Goal: Information Seeking & Learning: Find specific fact

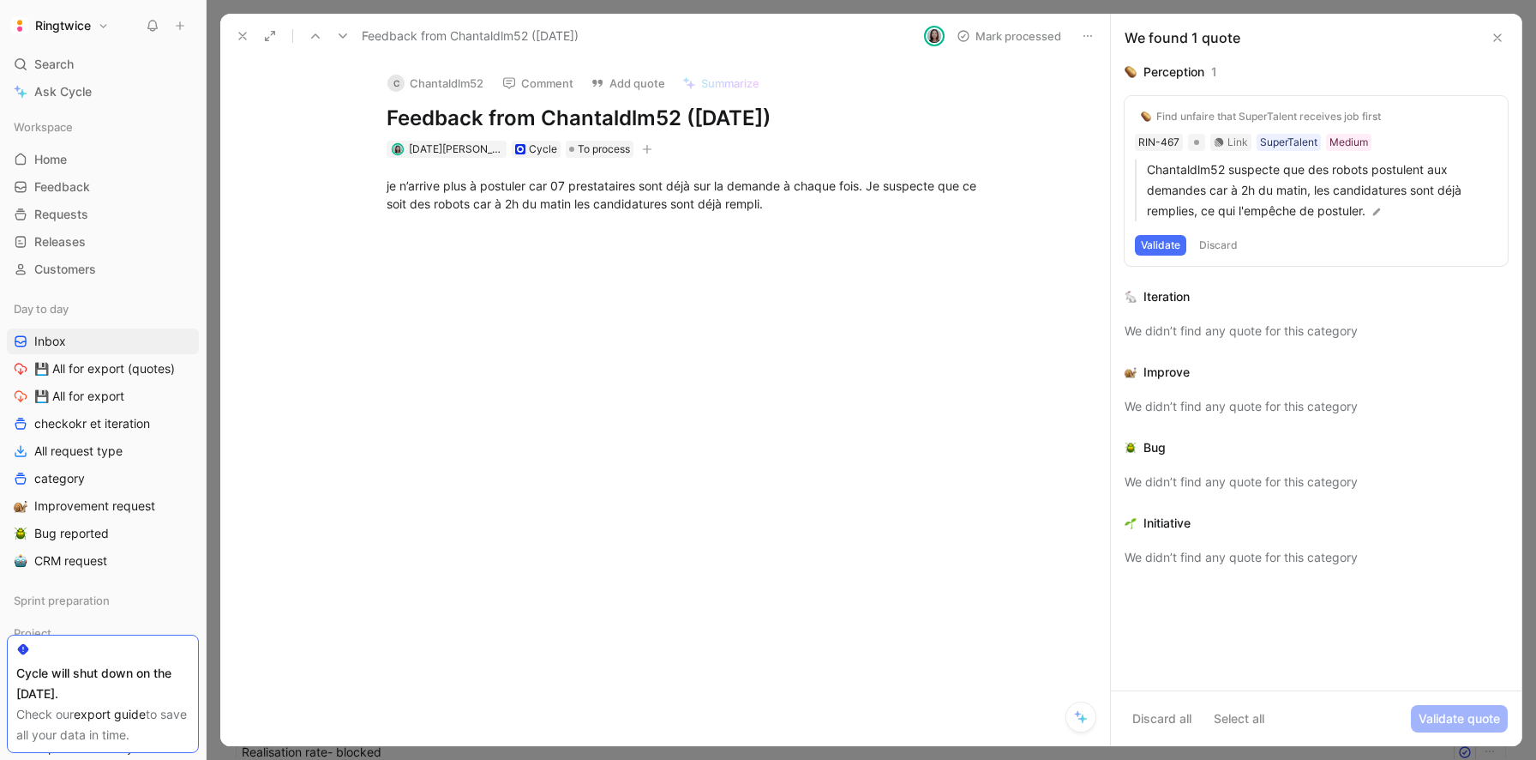
click at [243, 35] on use at bounding box center [242, 36] width 7 height 7
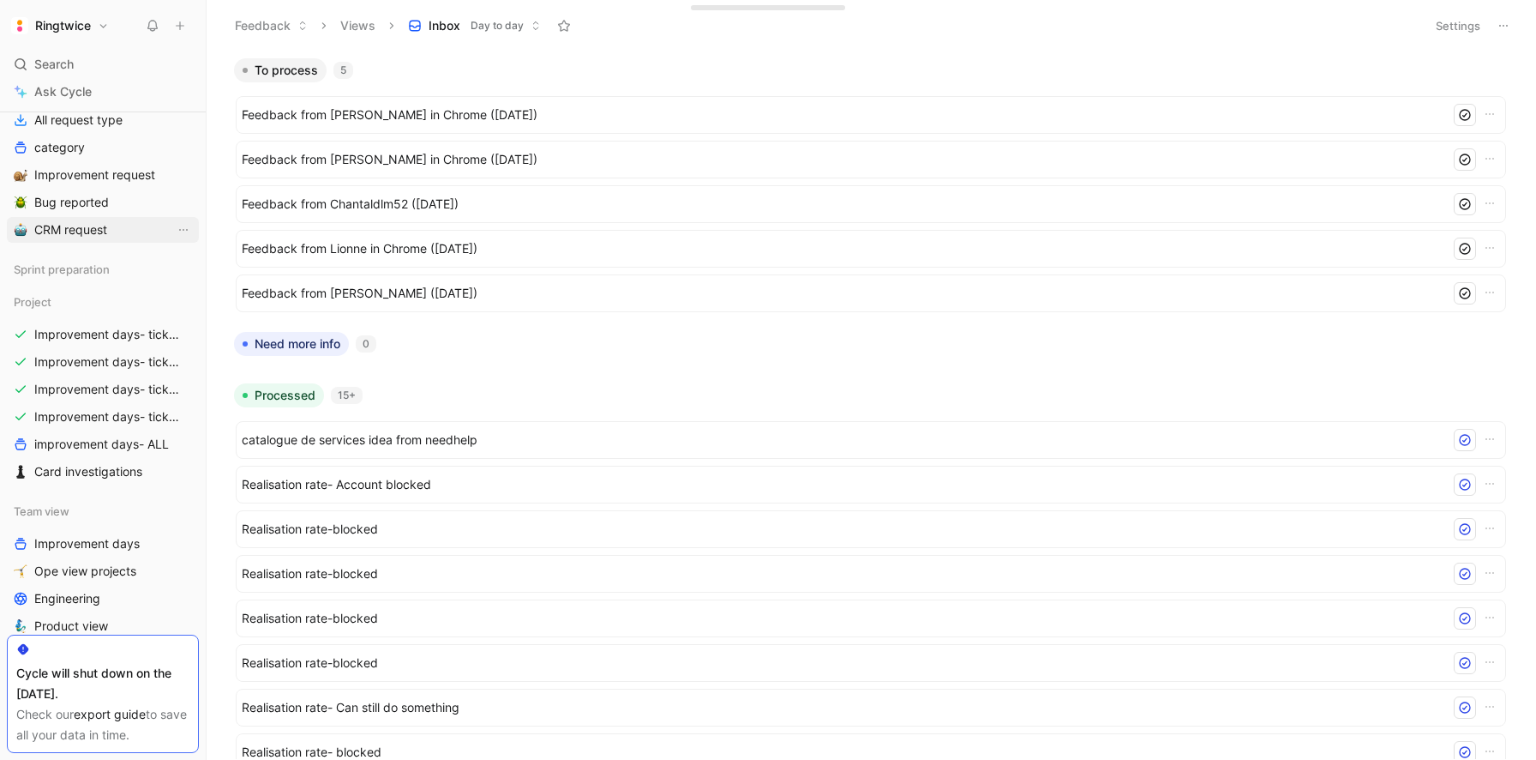
scroll to position [328, 0]
click at [115, 361] on span "Improvement days- tickets ready- React" at bounding box center [104, 364] width 141 height 17
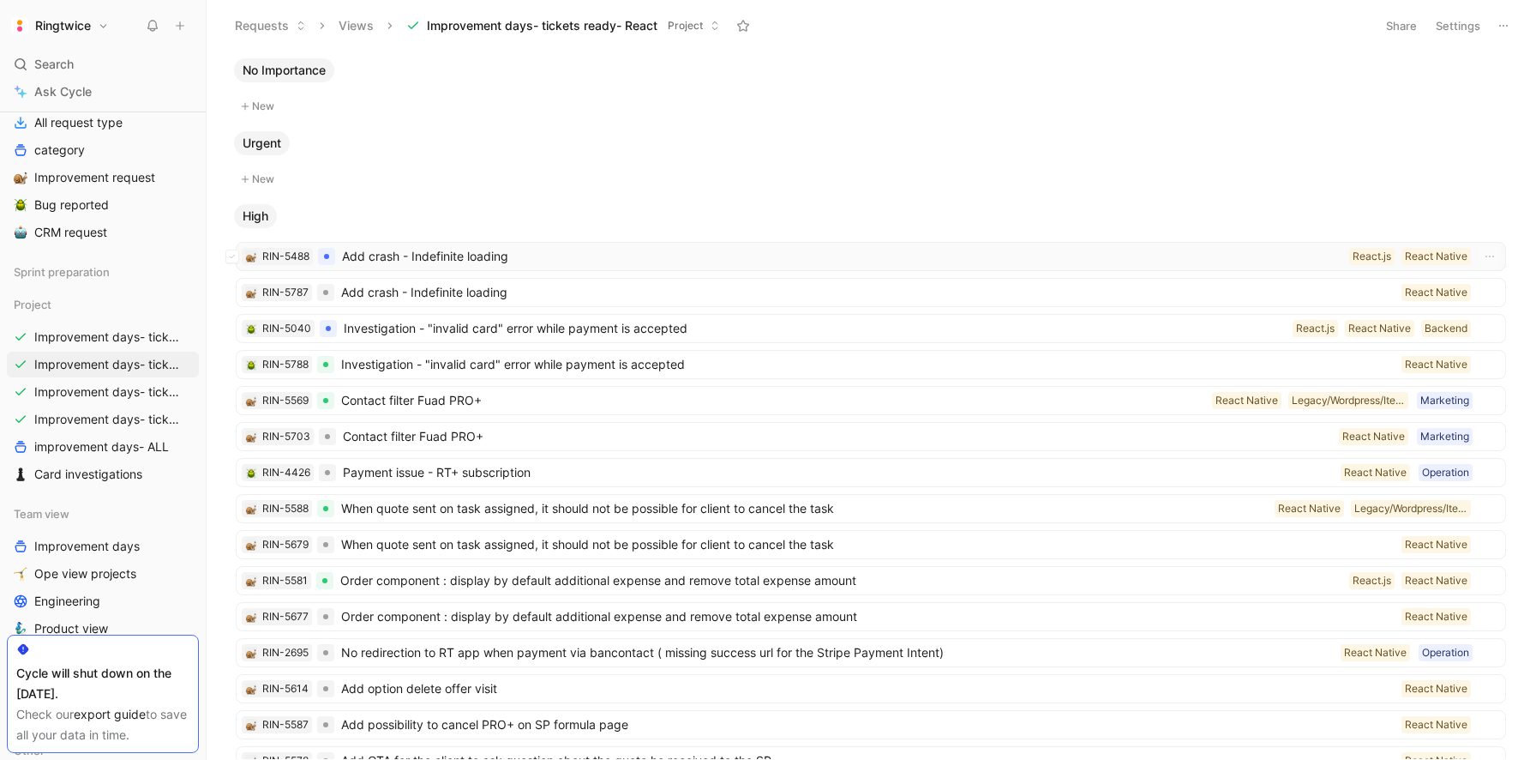
click at [408, 257] on span "Add crash - Indefinite loading" at bounding box center [842, 256] width 1000 height 21
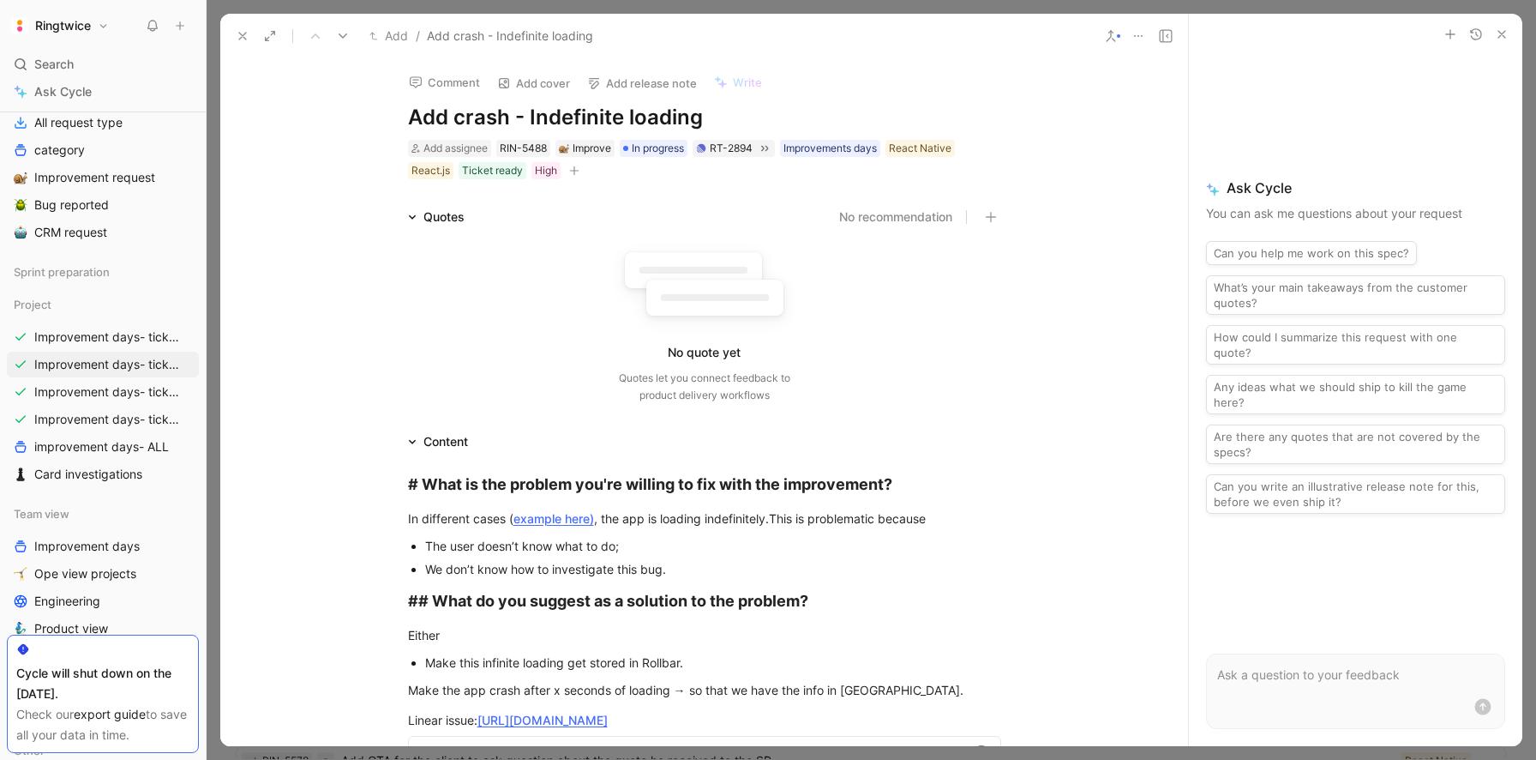
click at [237, 33] on icon at bounding box center [243, 36] width 14 height 14
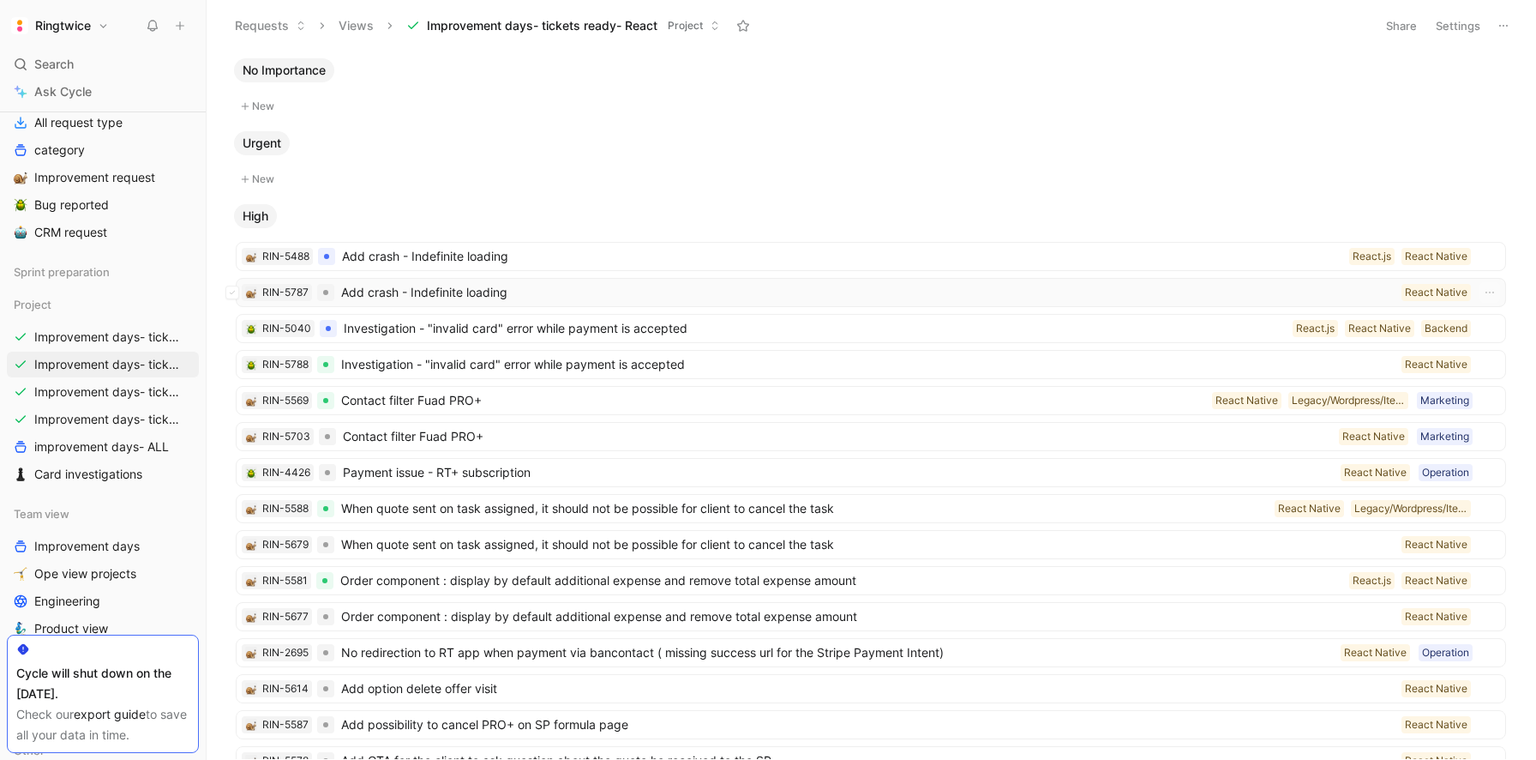
click at [411, 294] on span "Add crash - Indefinite loading" at bounding box center [868, 292] width 1054 height 21
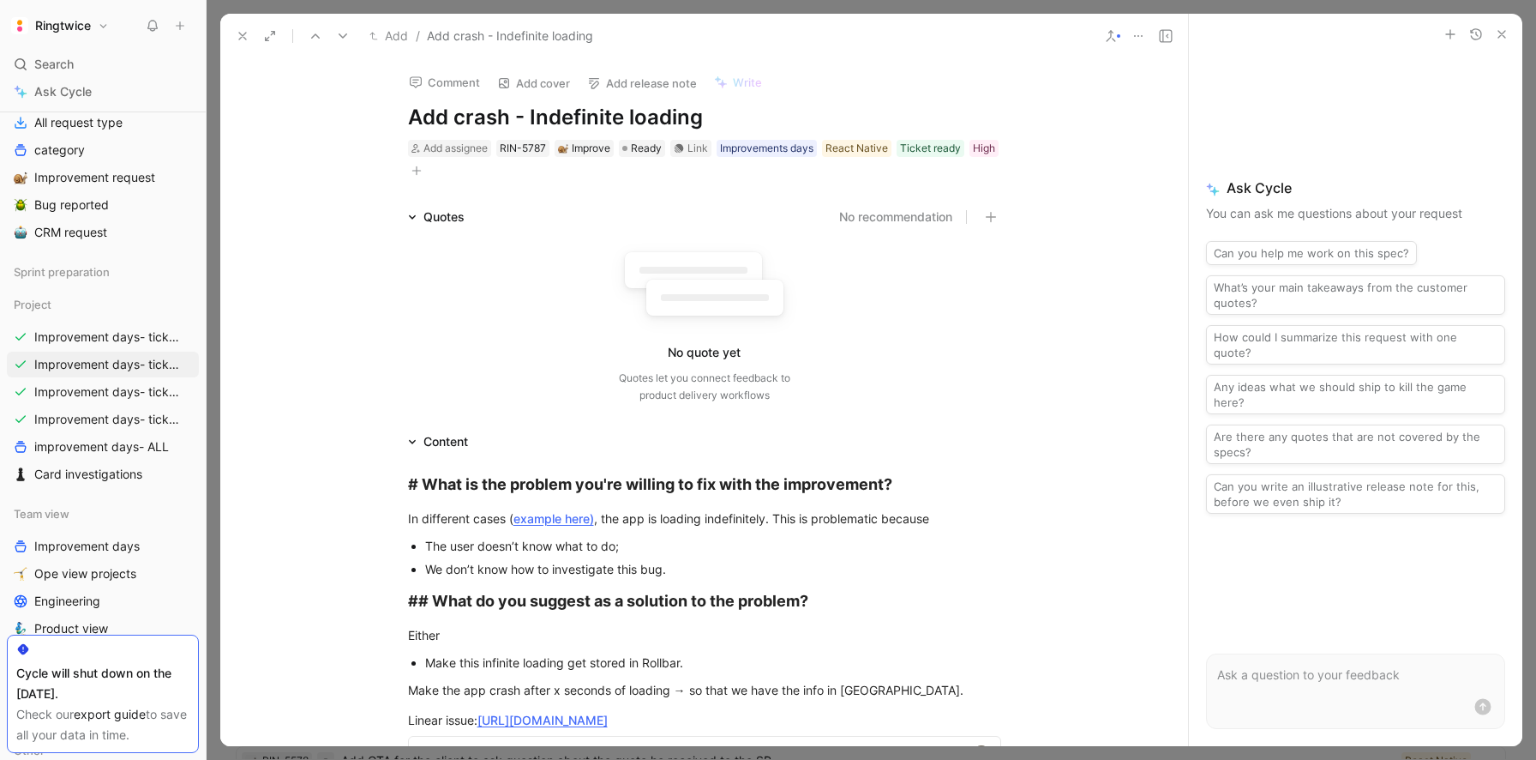
click at [243, 44] on button at bounding box center [243, 36] width 24 height 24
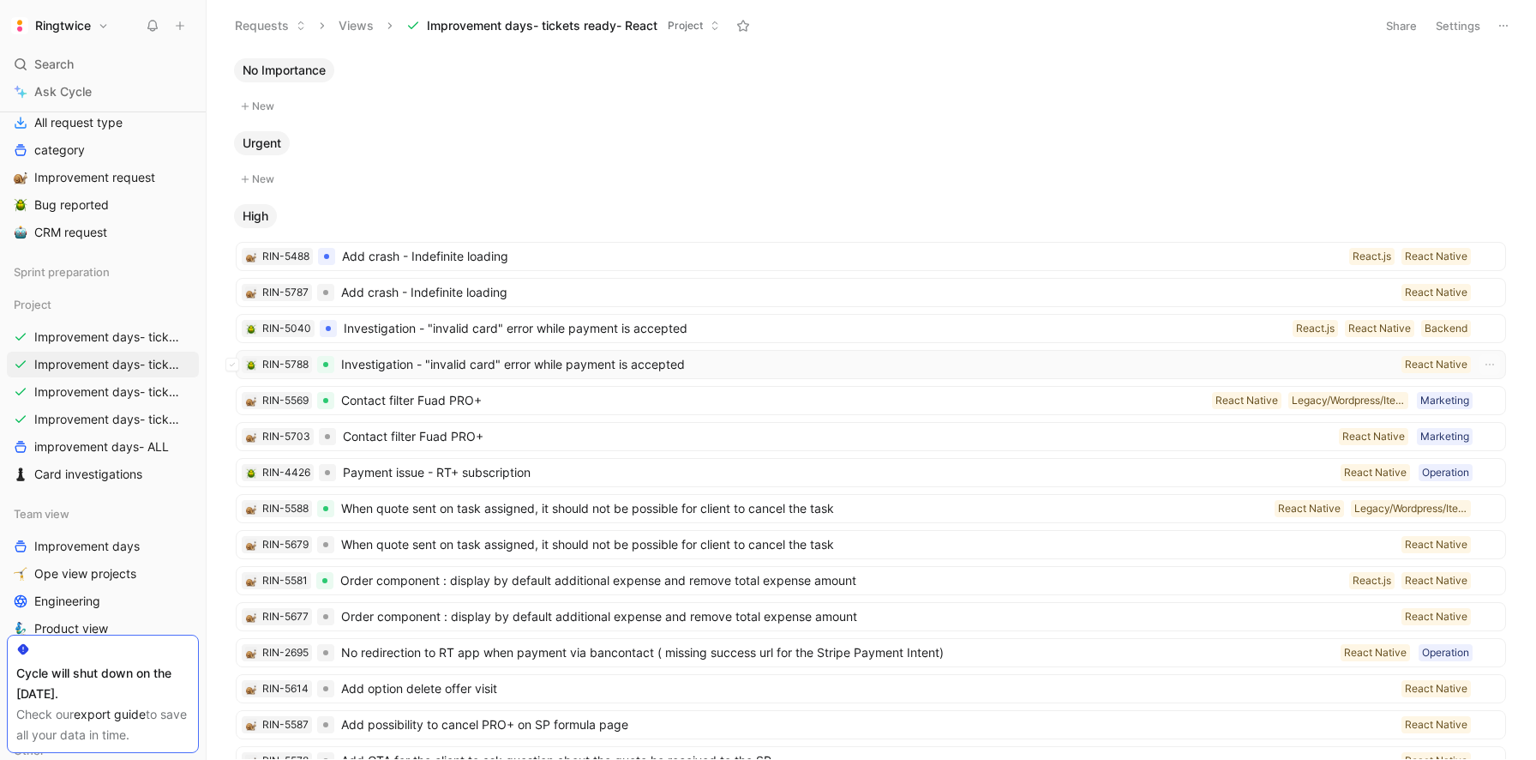
click at [417, 375] on div "RIN-5788 Investigation - "invalid card" error while payment is accepted React N…" at bounding box center [871, 364] width 1270 height 29
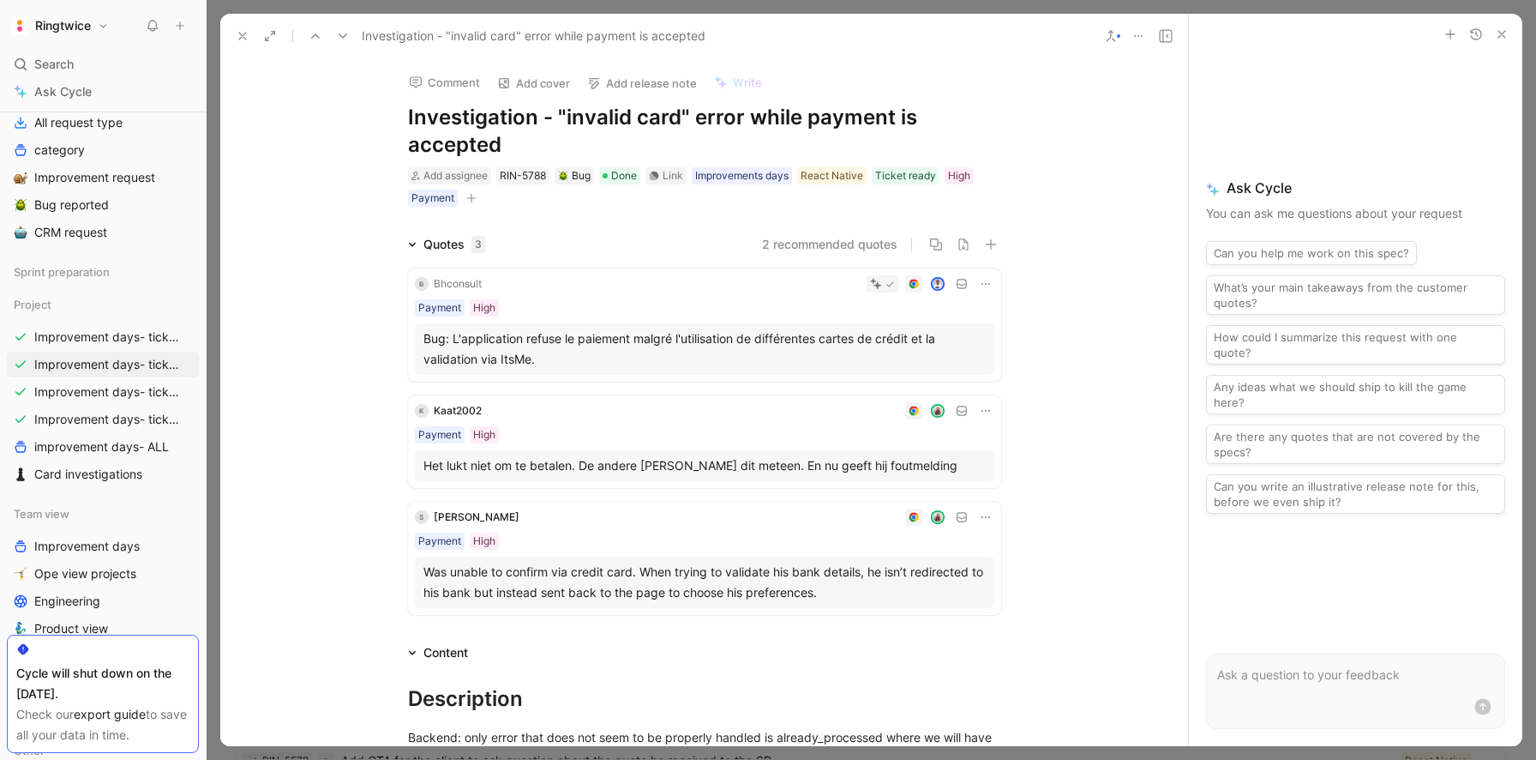
click at [234, 40] on button at bounding box center [243, 36] width 24 height 24
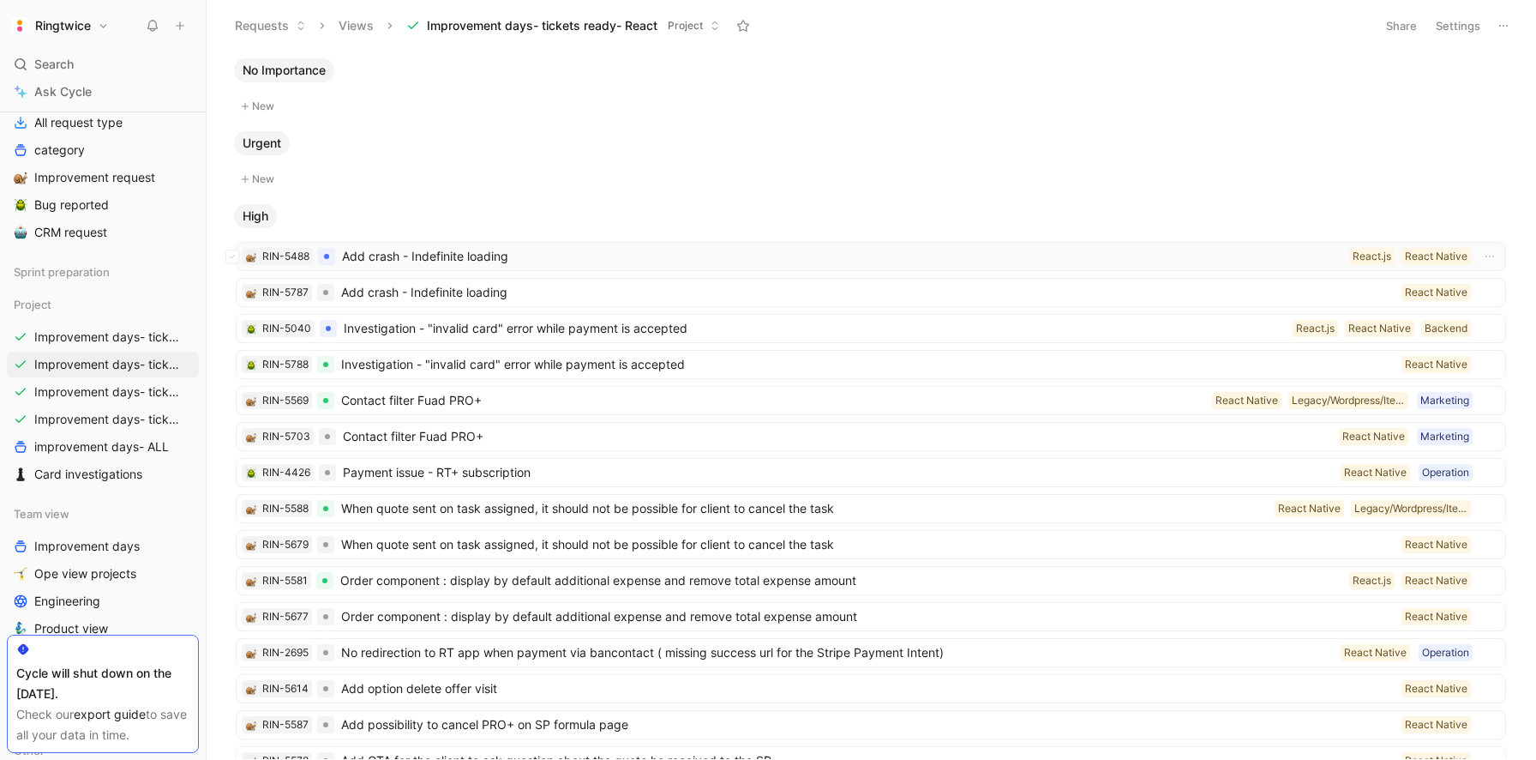
click at [415, 263] on span "Add crash - Indefinite loading" at bounding box center [842, 256] width 1000 height 21
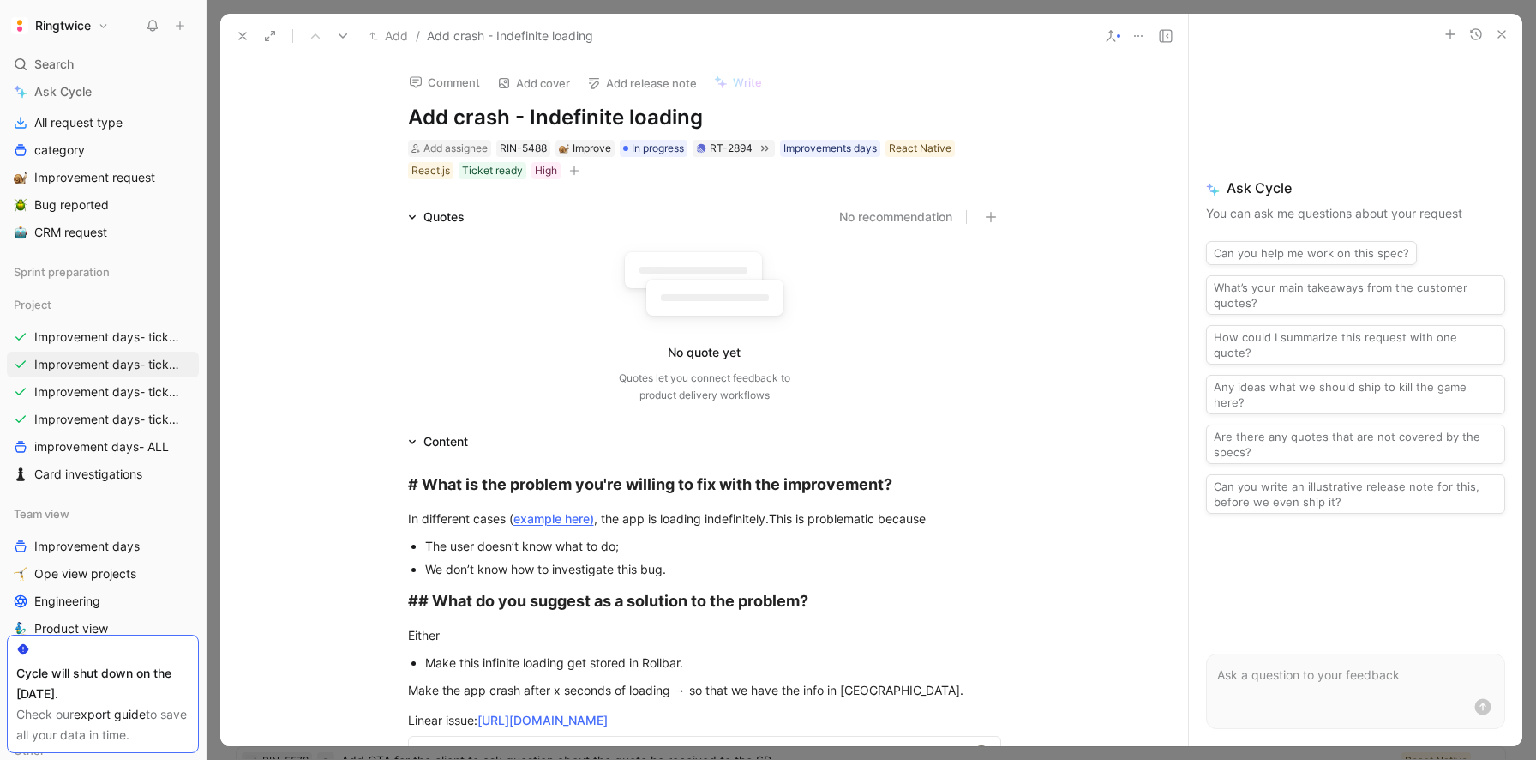
click at [243, 40] on icon at bounding box center [243, 36] width 14 height 14
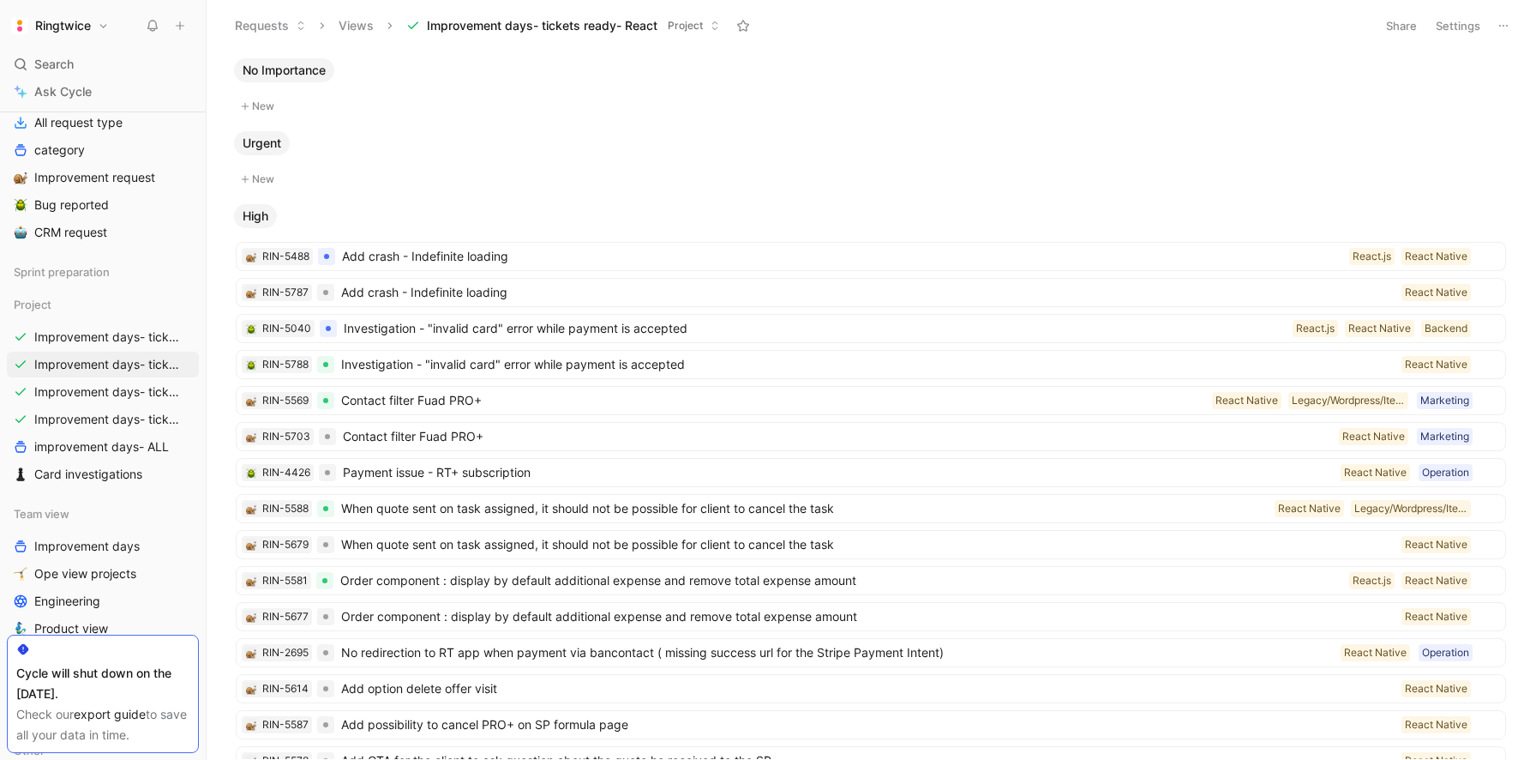
click at [456, 276] on ul "RIN-5488 Add crash - Indefinite loading React Native React.js RIN-5787 Add cras…" at bounding box center [871, 525] width 1270 height 567
click at [454, 285] on span "Add crash - Indefinite loading" at bounding box center [868, 292] width 1054 height 21
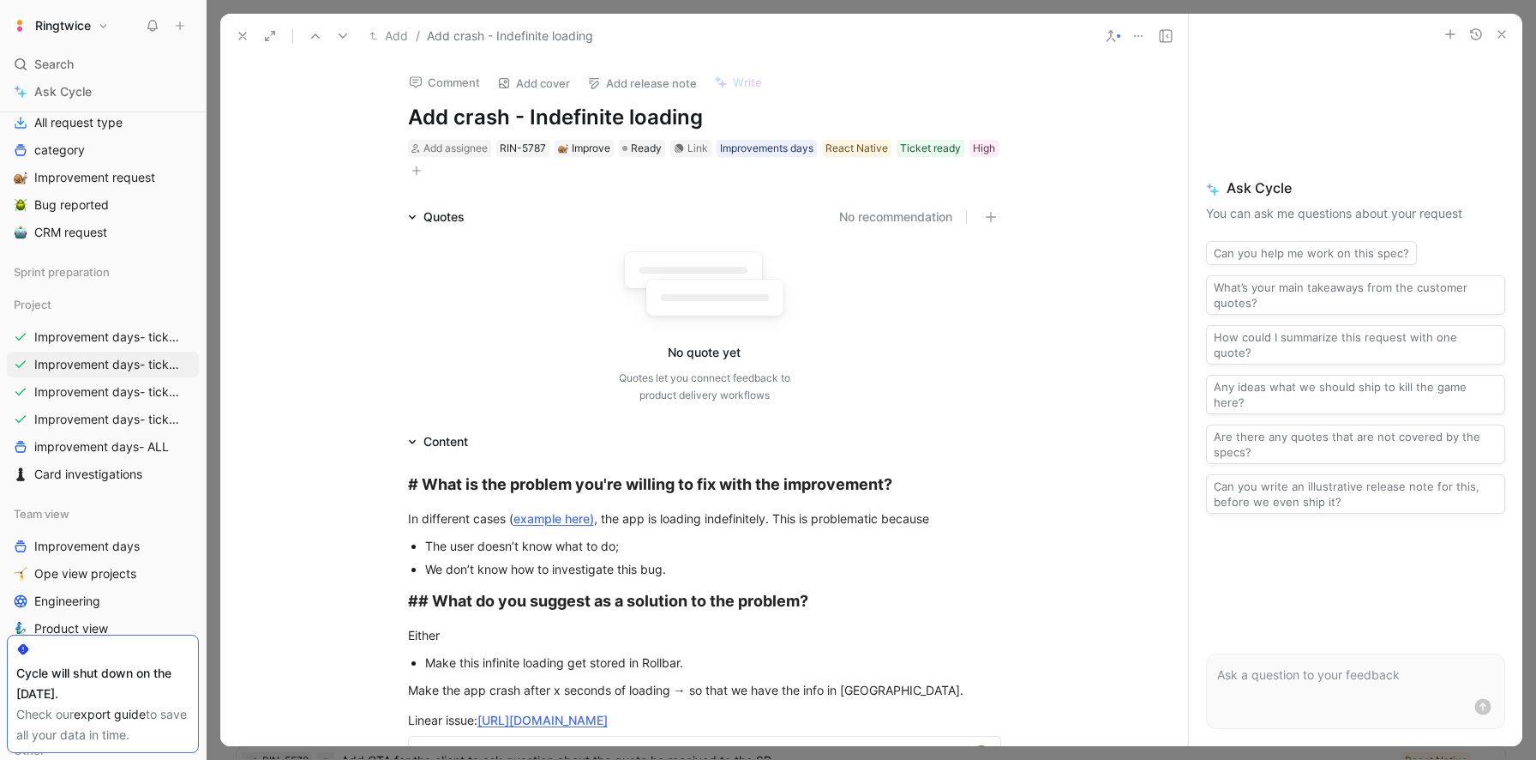
click at [247, 33] on icon at bounding box center [243, 36] width 14 height 14
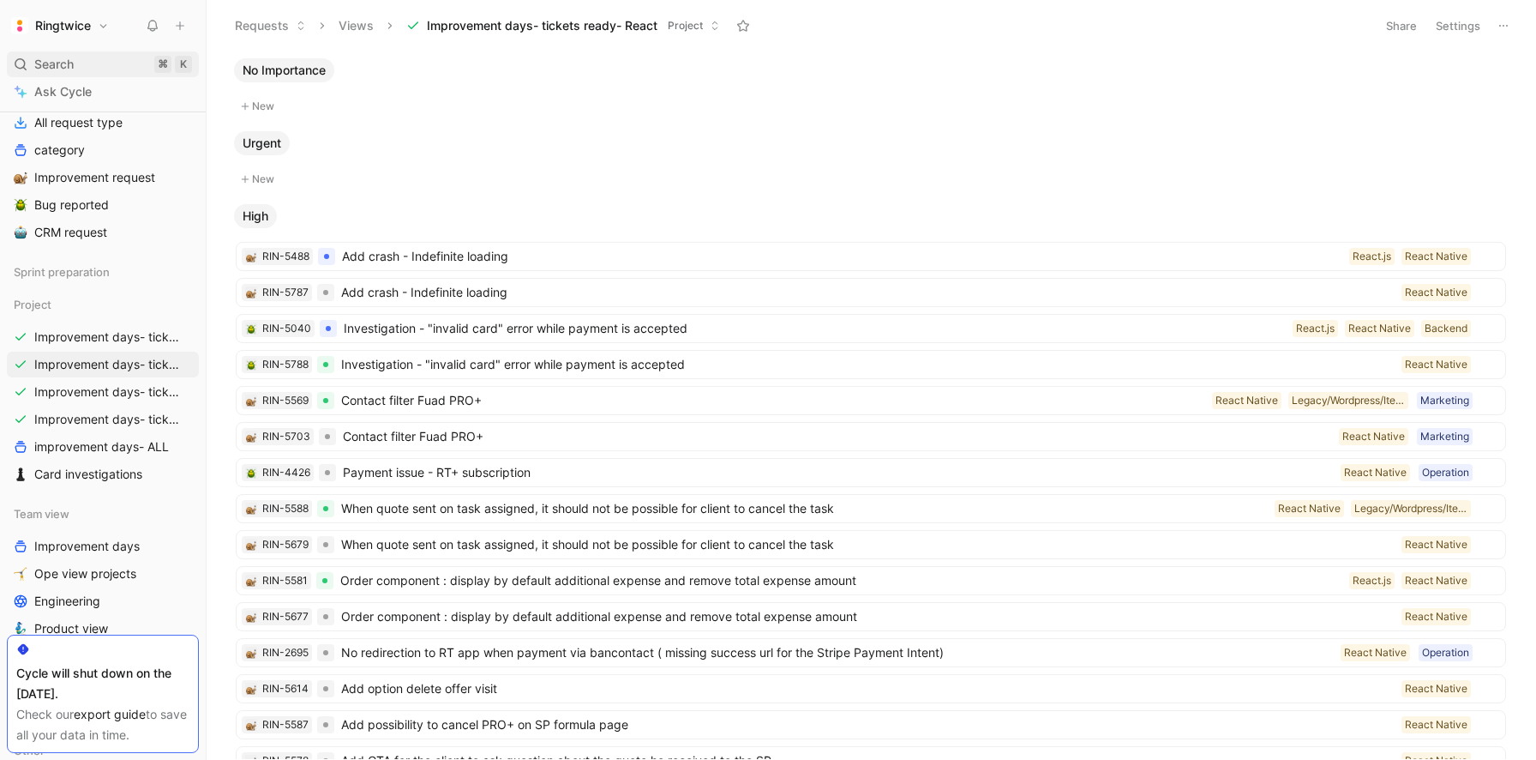
click at [99, 69] on div "Search ⌘ K" at bounding box center [103, 64] width 192 height 26
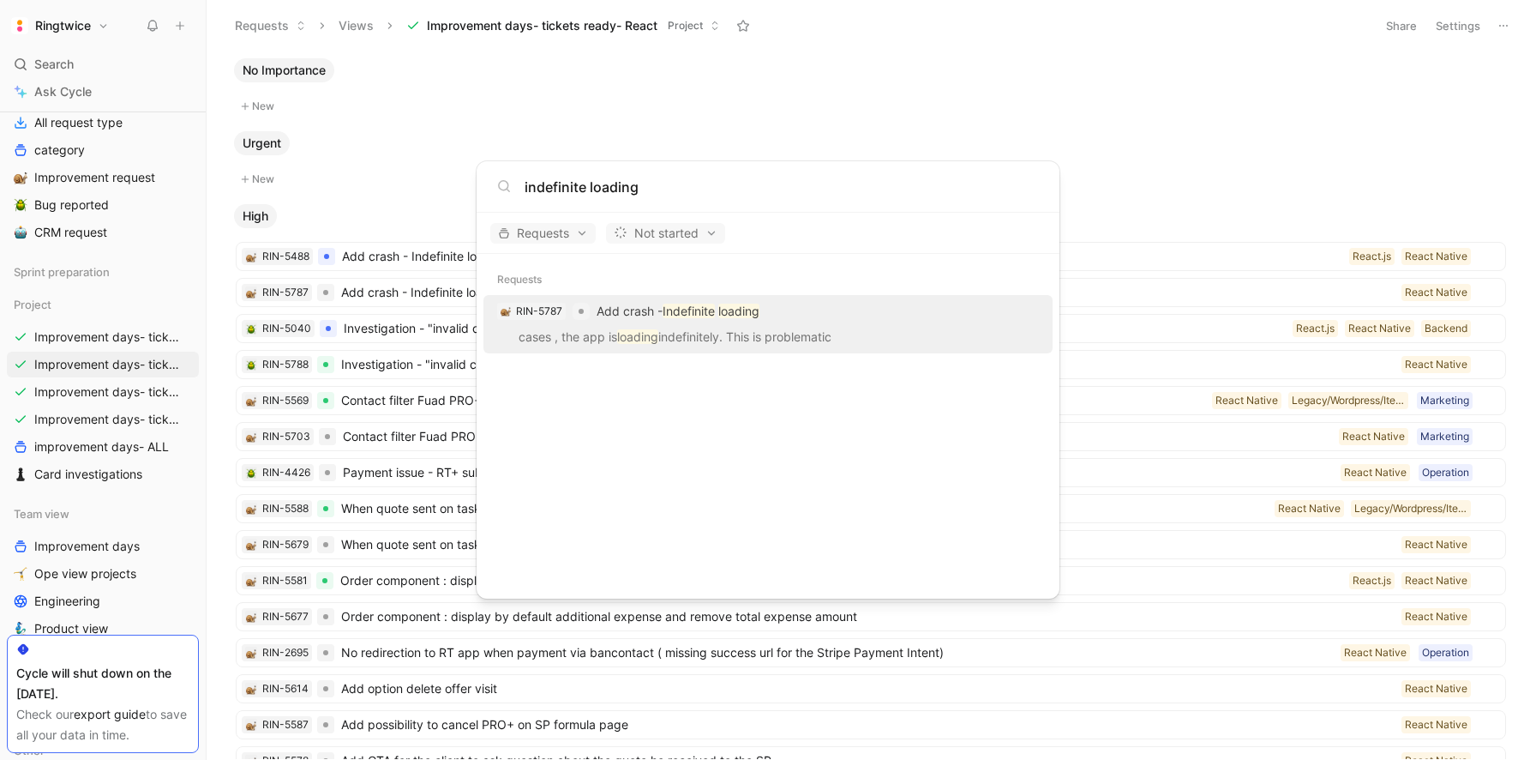
type input "indefinite loading"
click at [672, 322] on div "RIN-5787 Add crash - Indefinite loading" at bounding box center [768, 311] width 559 height 31
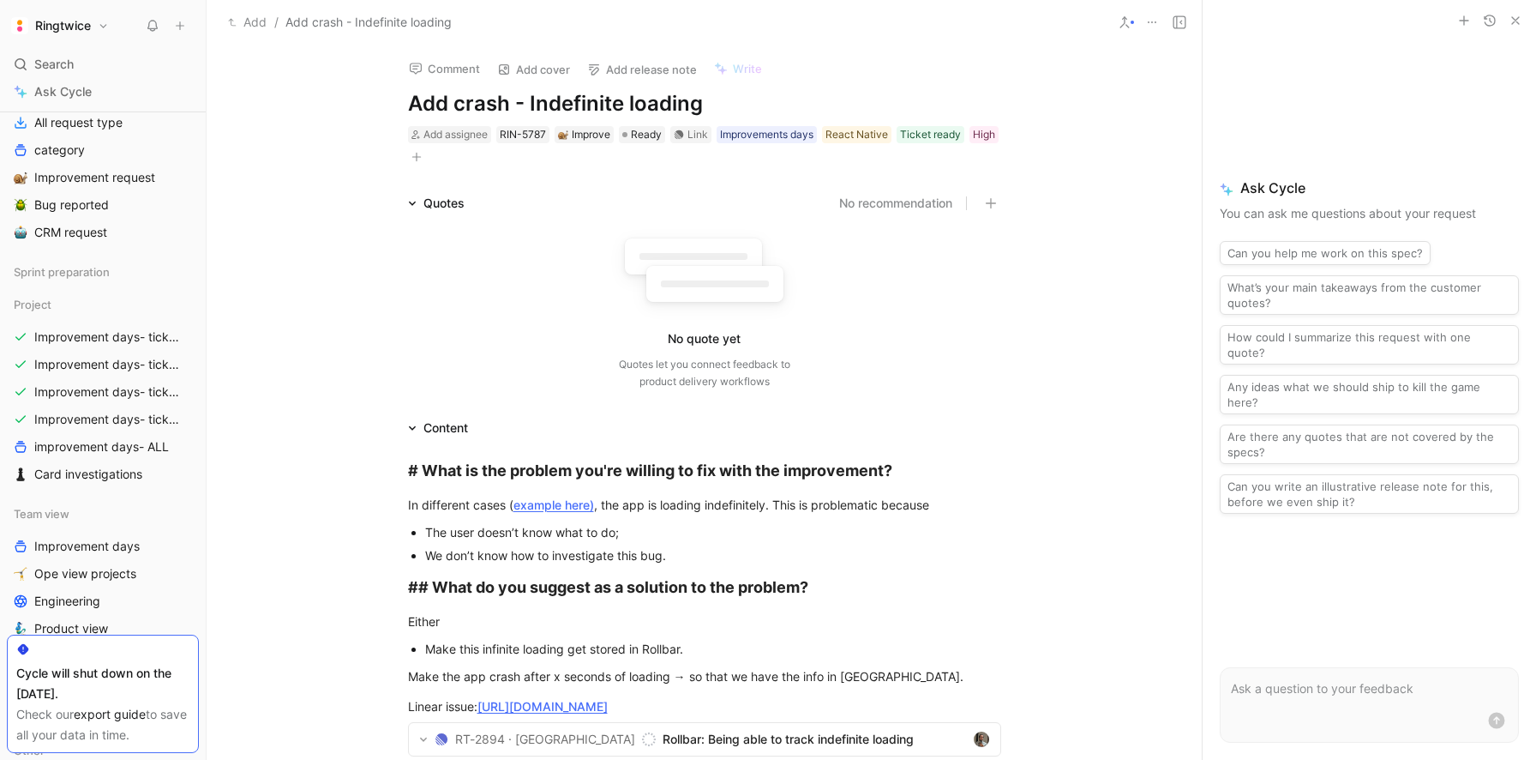
click at [1519, 27] on icon "button" at bounding box center [1516, 21] width 14 height 14
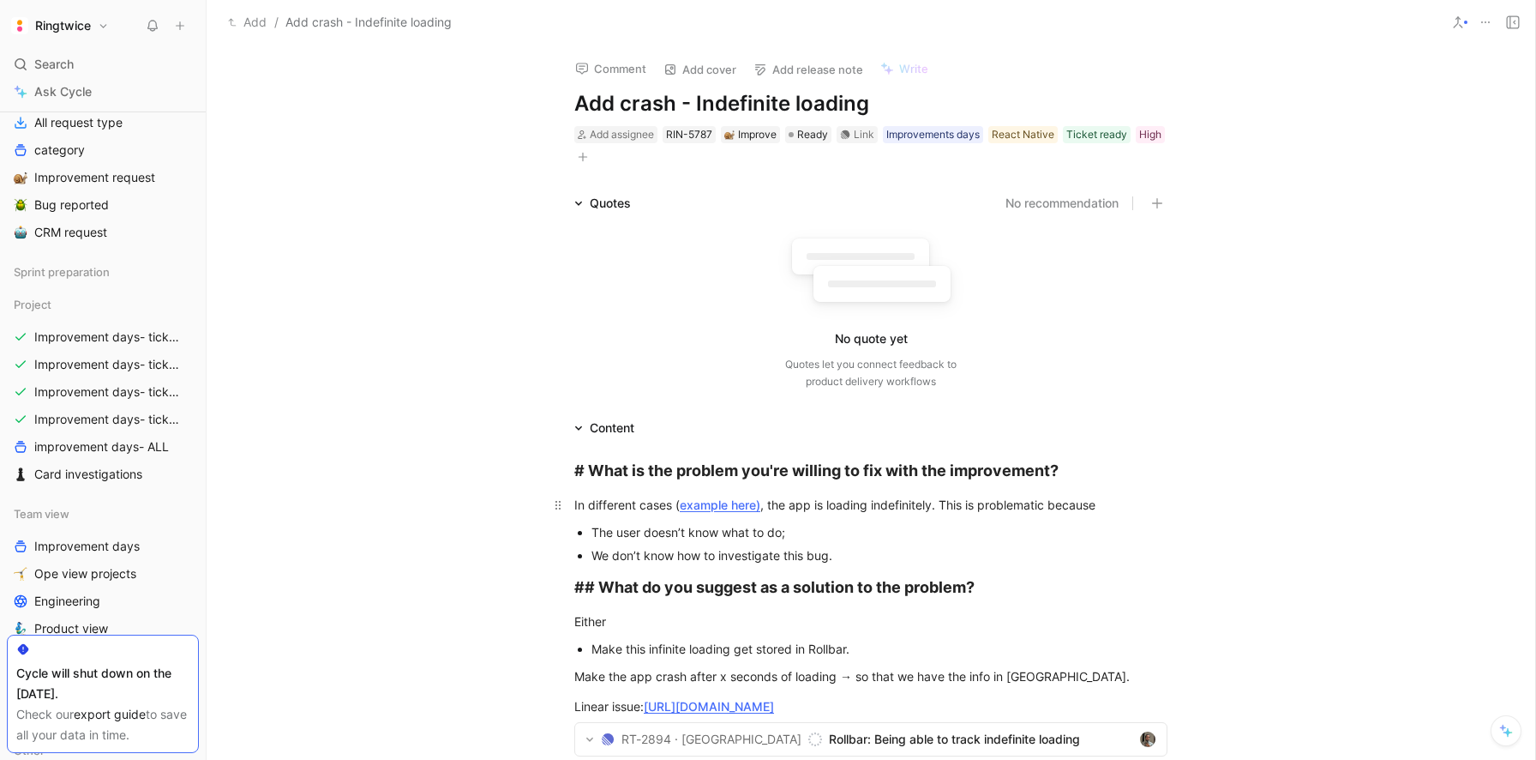
click at [754, 501] on link "example here)" at bounding box center [720, 504] width 81 height 15
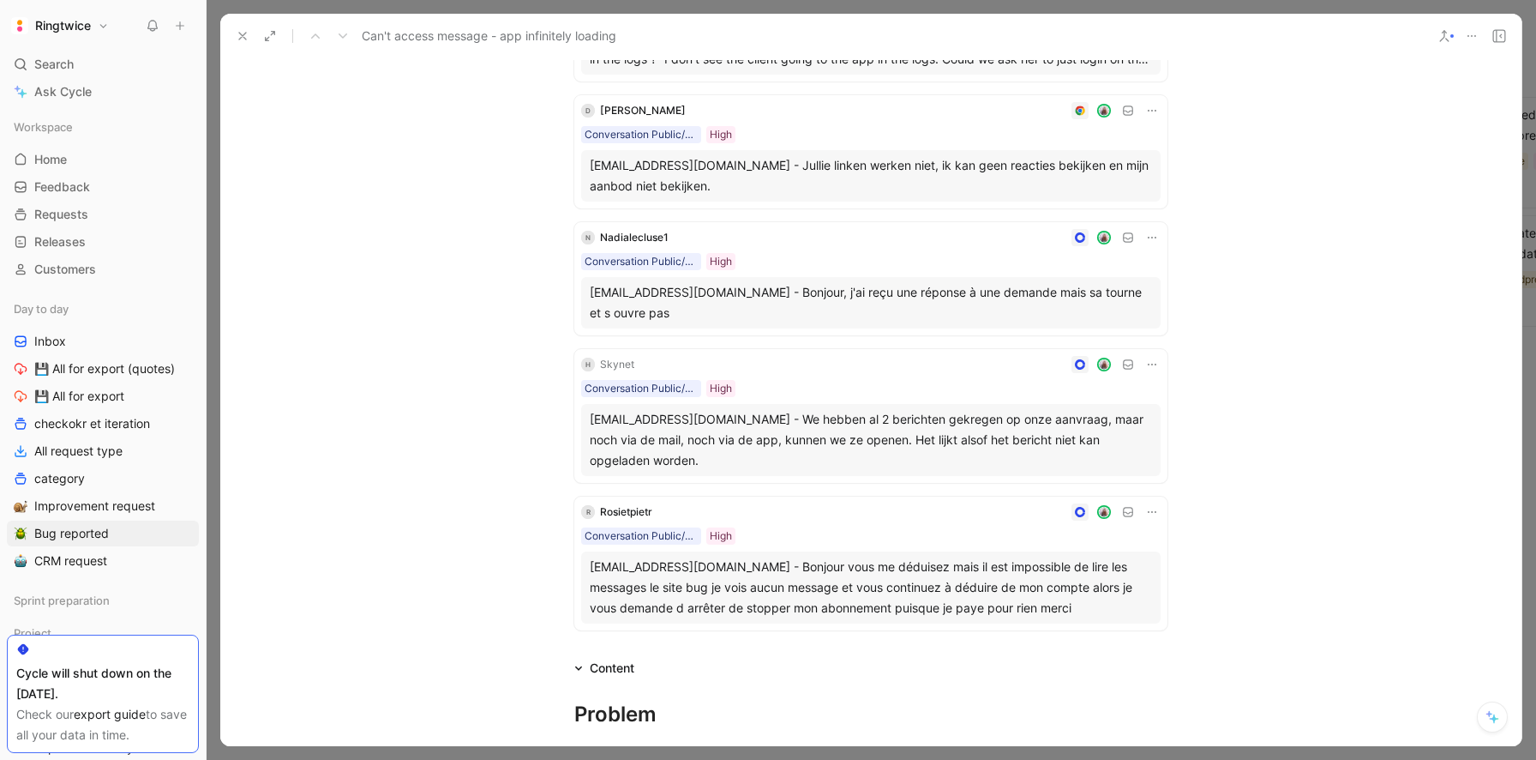
scroll to position [512, 0]
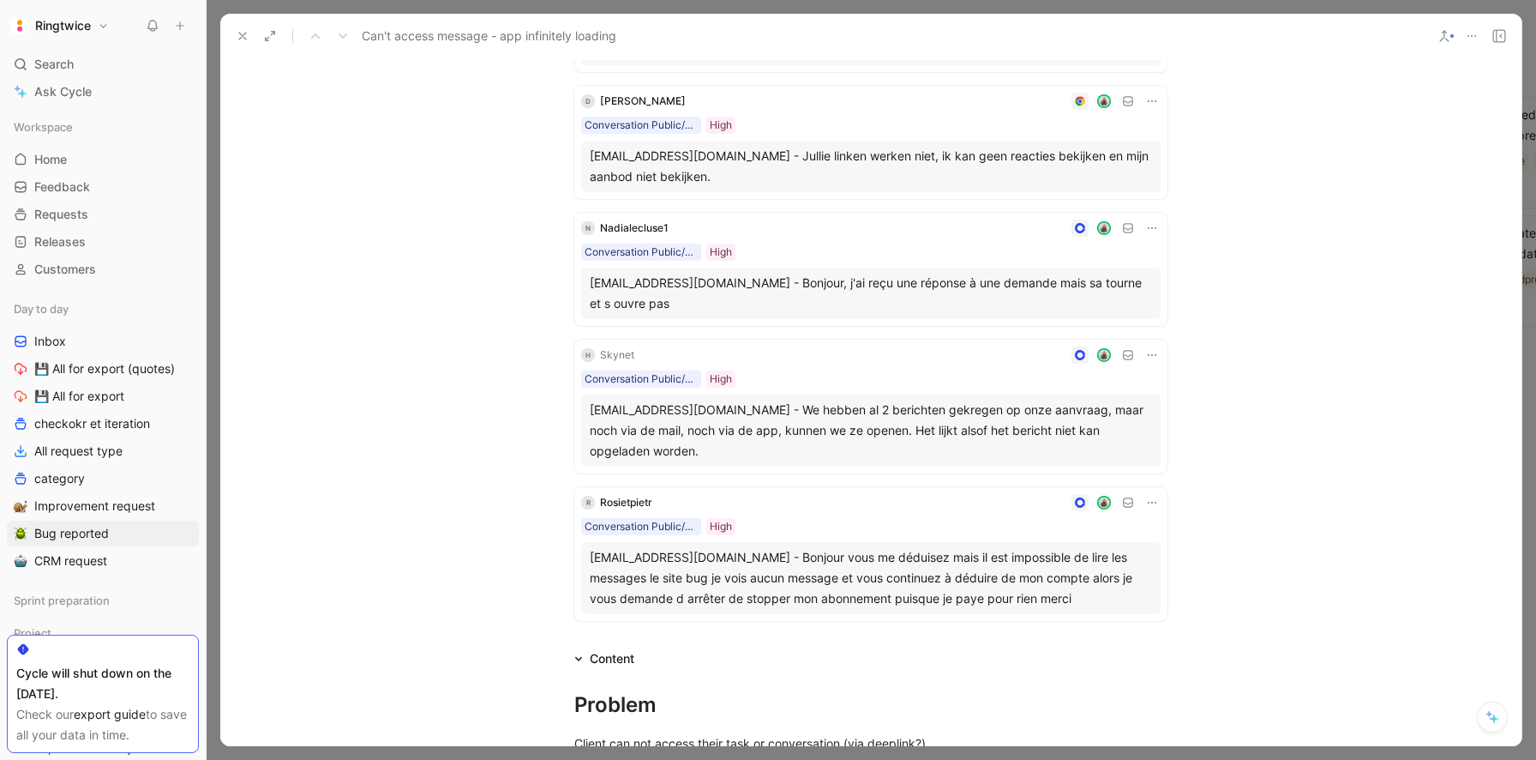
click at [827, 291] on div "[EMAIL_ADDRESS][DOMAIN_NAME] - Bonjour, j'ai reçu une réponse à une demande mai…" at bounding box center [871, 293] width 562 height 41
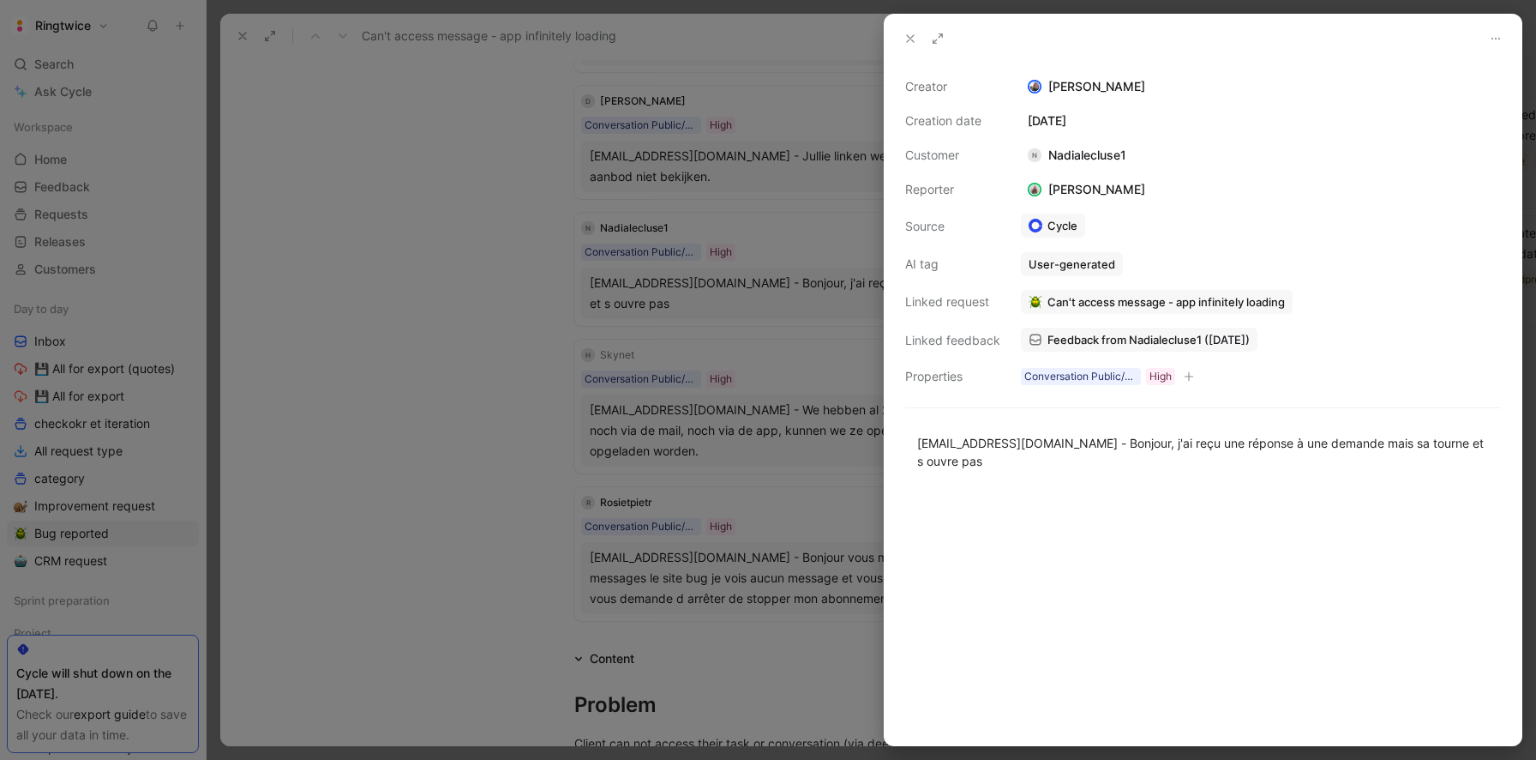
click at [1073, 147] on div "N Nadialecluse1" at bounding box center [1077, 155] width 112 height 21
copy div "Nadialecluse1"
click at [904, 41] on icon at bounding box center [911, 39] width 14 height 14
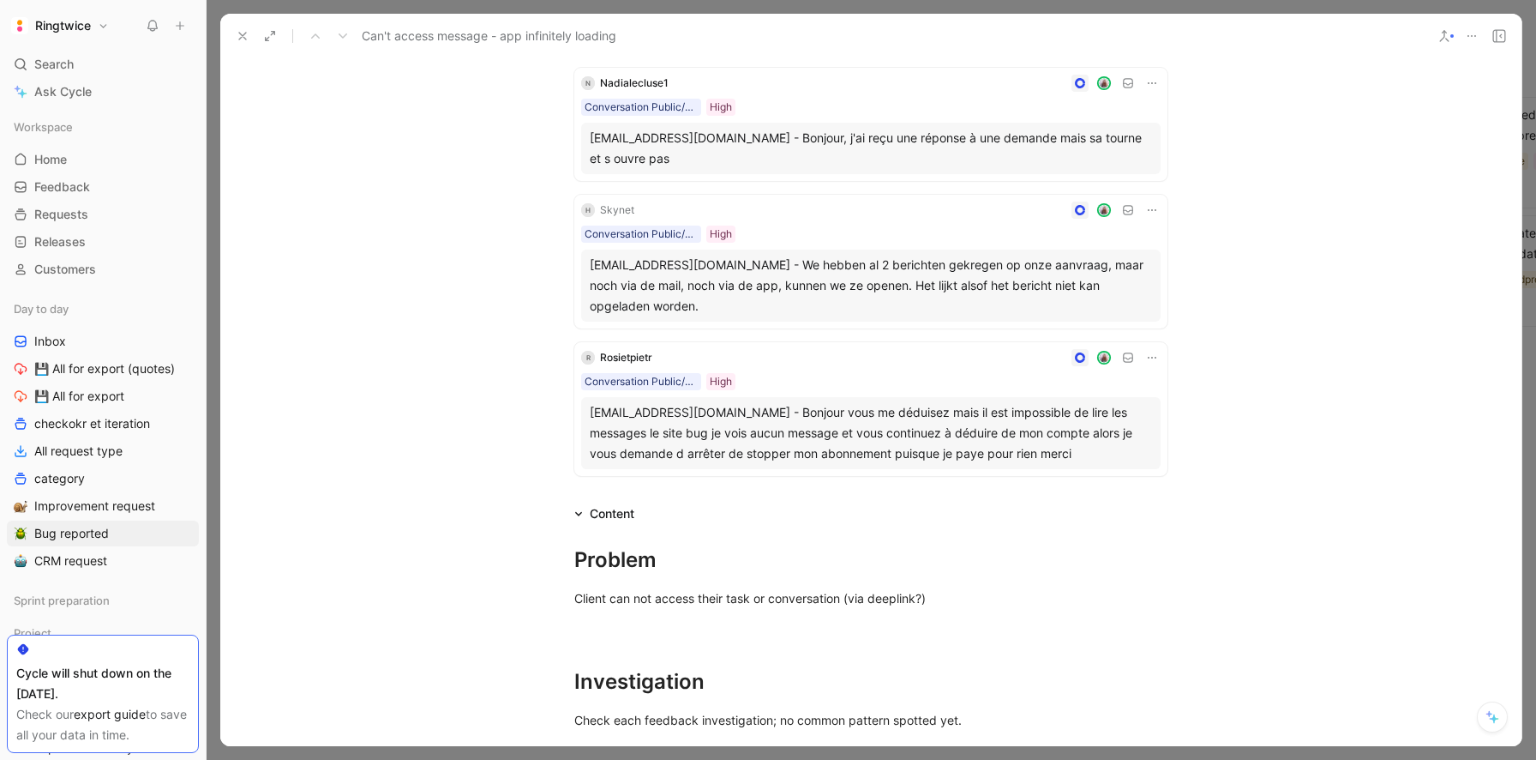
scroll to position [654, 0]
click at [810, 313] on div "[EMAIL_ADDRESS][DOMAIN_NAME] - We hebben al 2 berichten gekregen op onze aanvra…" at bounding box center [871, 288] width 562 height 62
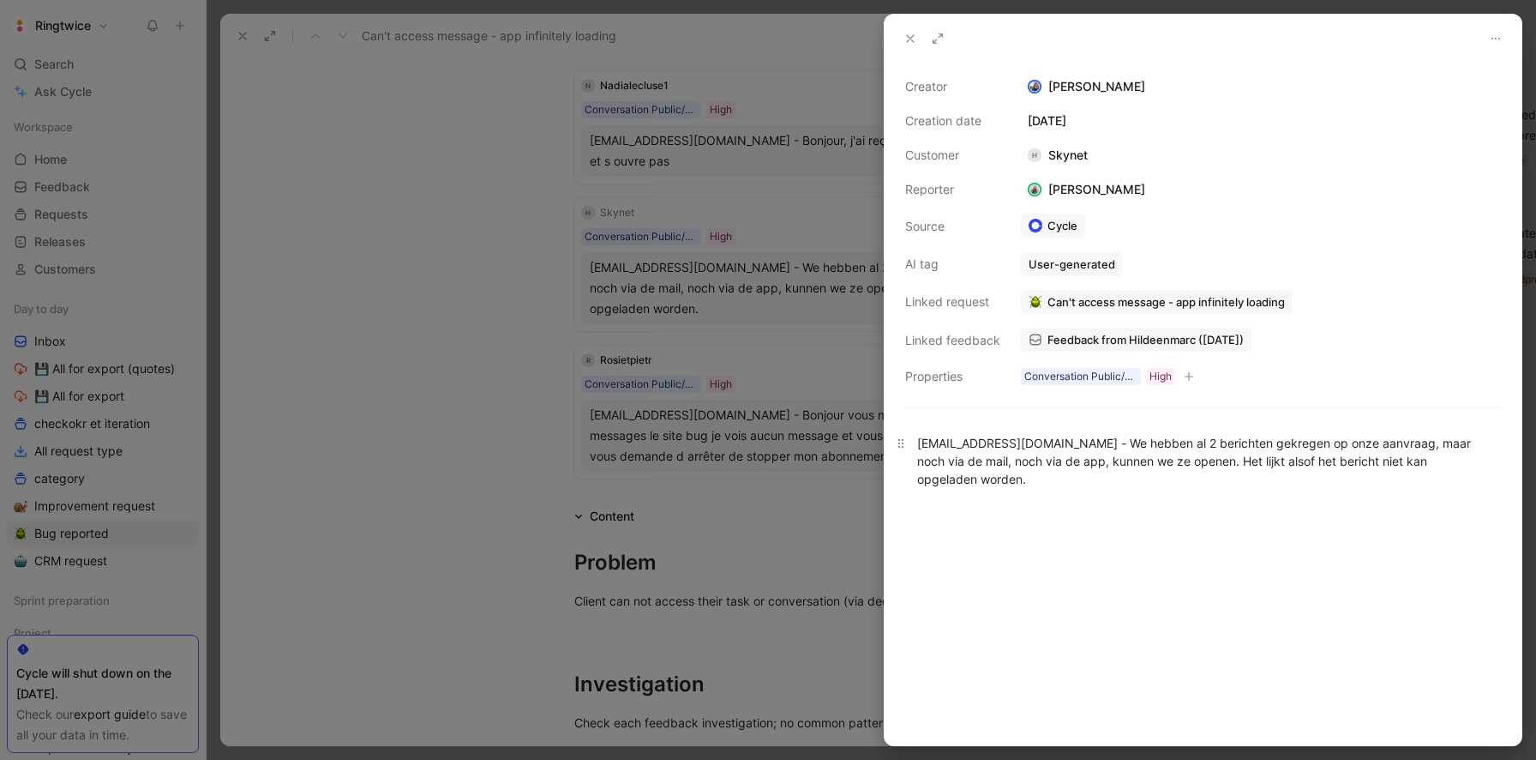
click at [970, 455] on div "[EMAIL_ADDRESS][DOMAIN_NAME] - We hebben al 2 berichten gekregen op onze aanvra…" at bounding box center [1203, 461] width 572 height 54
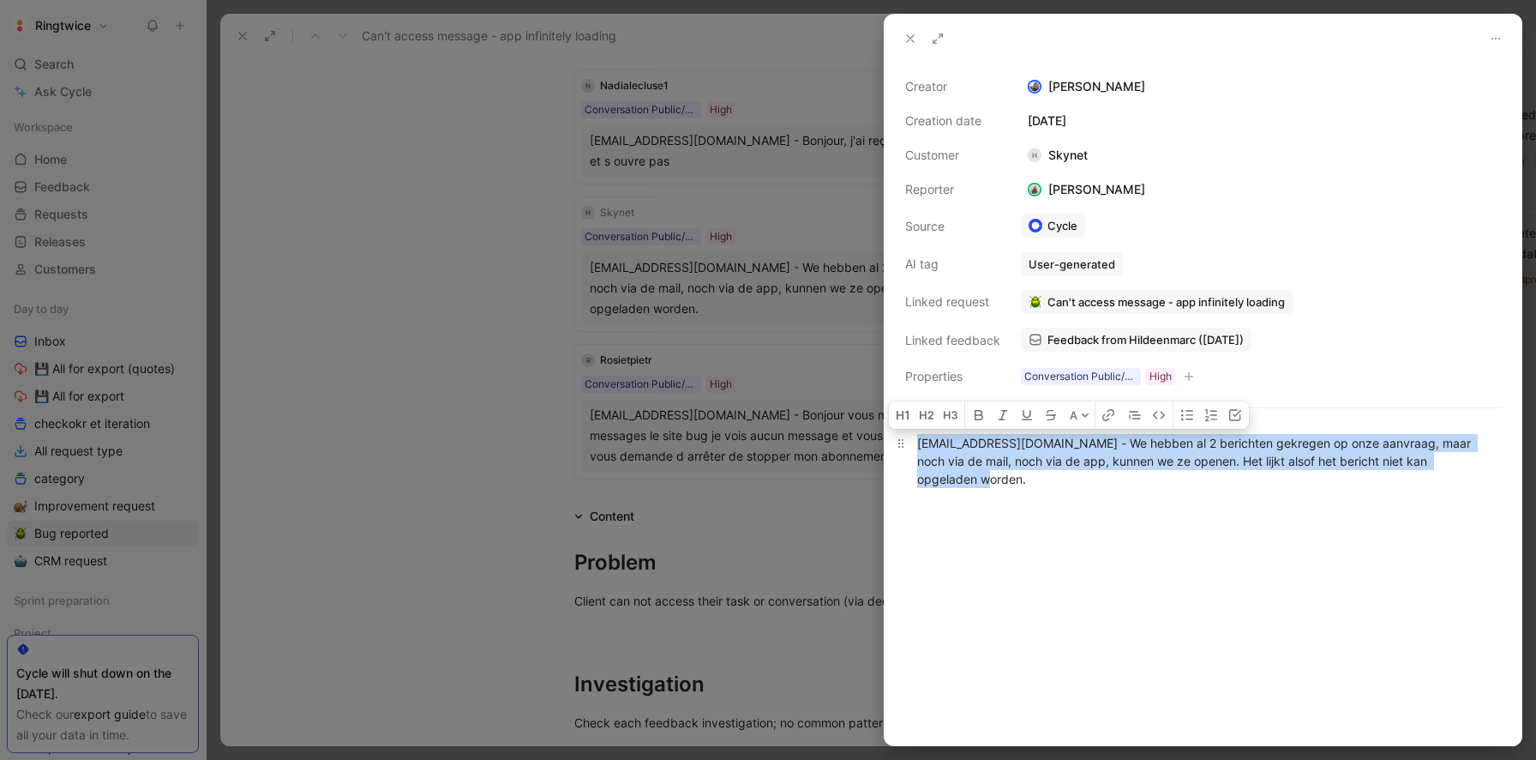
copy div "[EMAIL_ADDRESS][DOMAIN_NAME] - We hebben al 2 berichten gekregen op onze aanvra…"
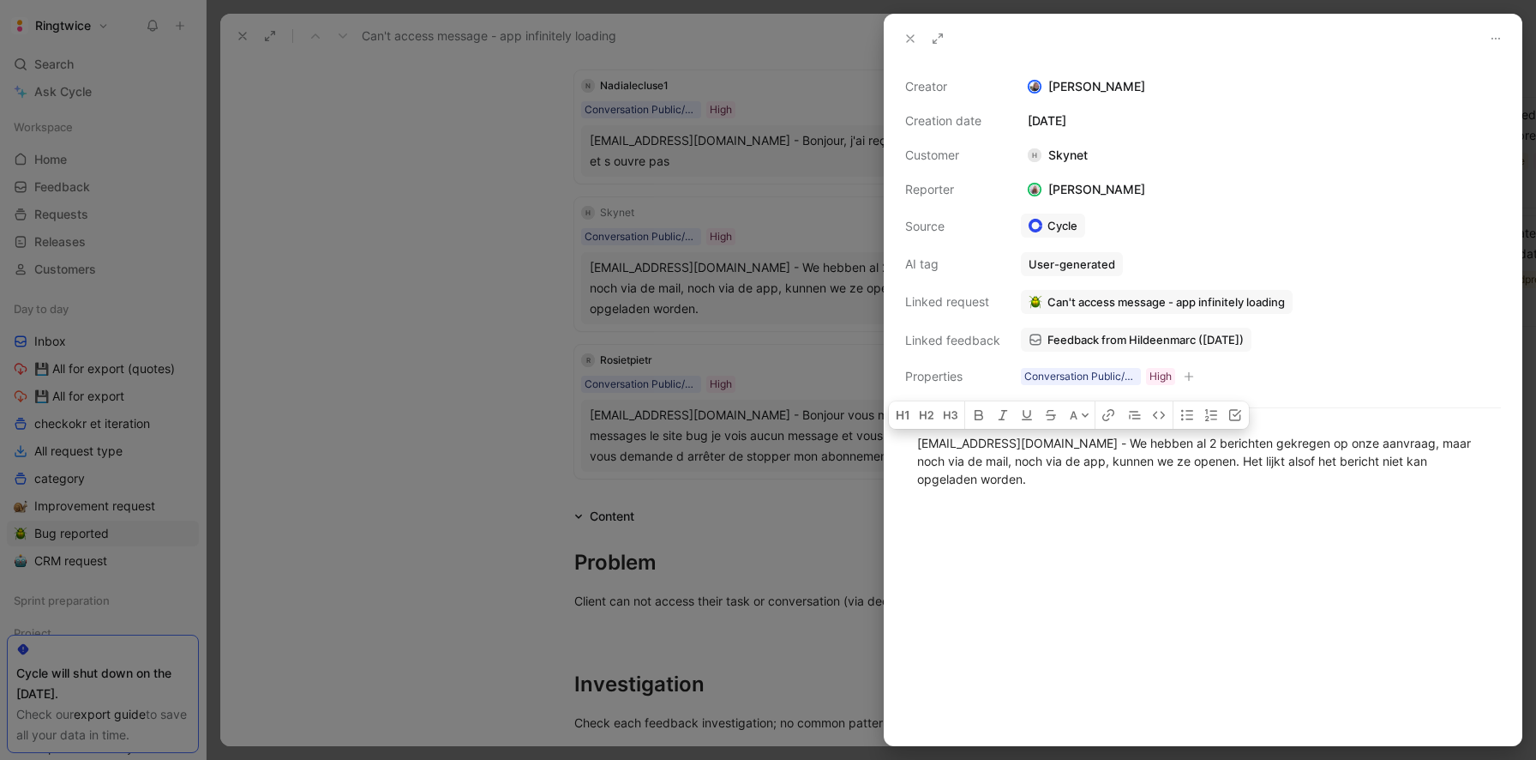
click at [1017, 516] on div at bounding box center [1203, 626] width 637 height 238
drag, startPoint x: 1063, startPoint y: 442, endPoint x: 898, endPoint y: 443, distance: 165.5
click at [898, 443] on p "[EMAIL_ADDRESS][DOMAIN_NAME] - We hebben al 2 berichten gekregen op onze aanvra…" at bounding box center [1203, 461] width 637 height 64
copy div "[EMAIL_ADDRESS][DOMAIN_NAME]"
click at [1038, 500] on div "[EMAIL_ADDRESS][DOMAIN_NAME] - We hebben al 2 berichten gekregen op onze aanvra…" at bounding box center [1203, 461] width 637 height 92
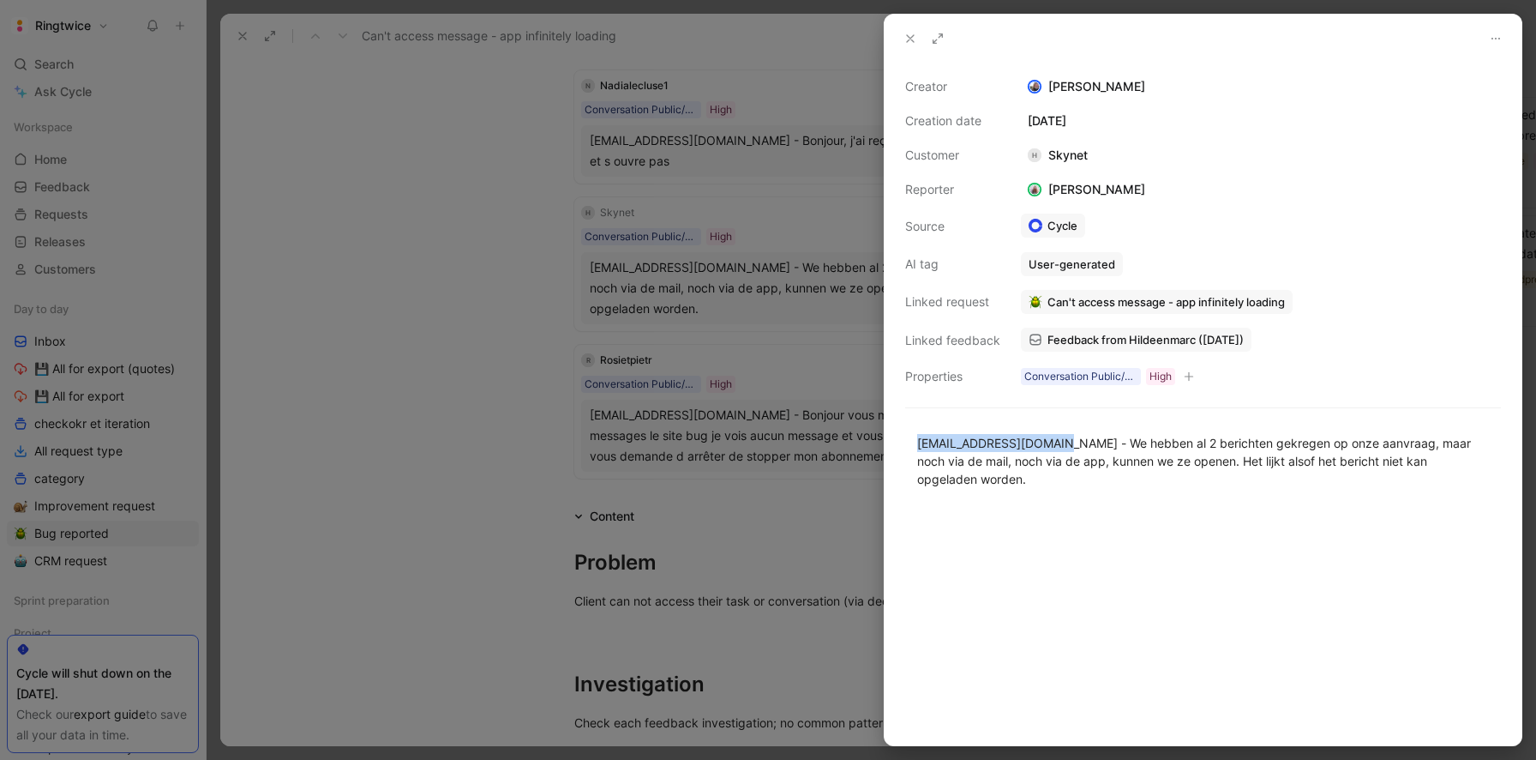
click at [906, 41] on icon at bounding box center [911, 39] width 14 height 14
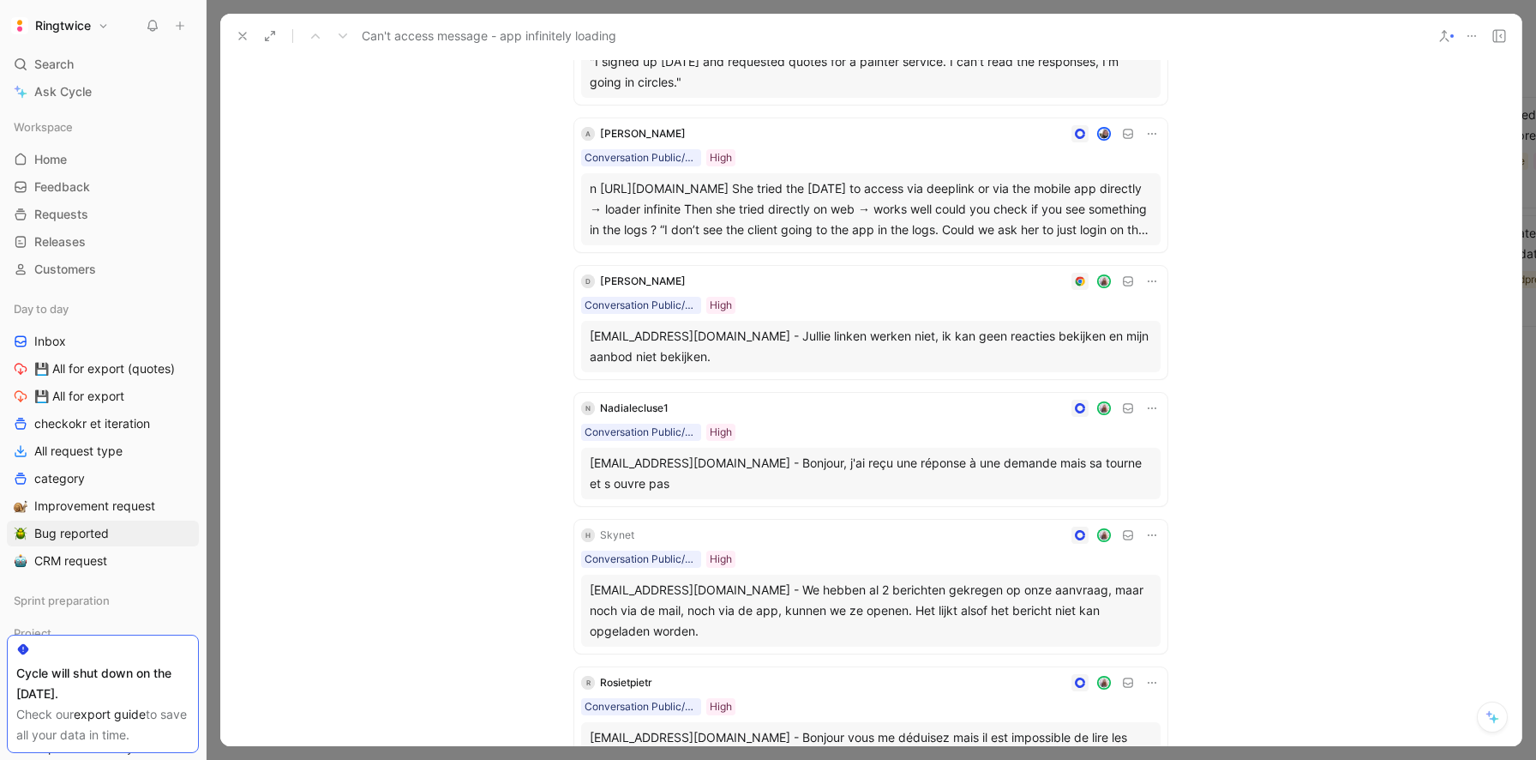
scroll to position [331, 0]
click at [934, 201] on div "n [URL][DOMAIN_NAME] She tried the [DATE] to access via deeplink or via the mob…" at bounding box center [871, 210] width 562 height 62
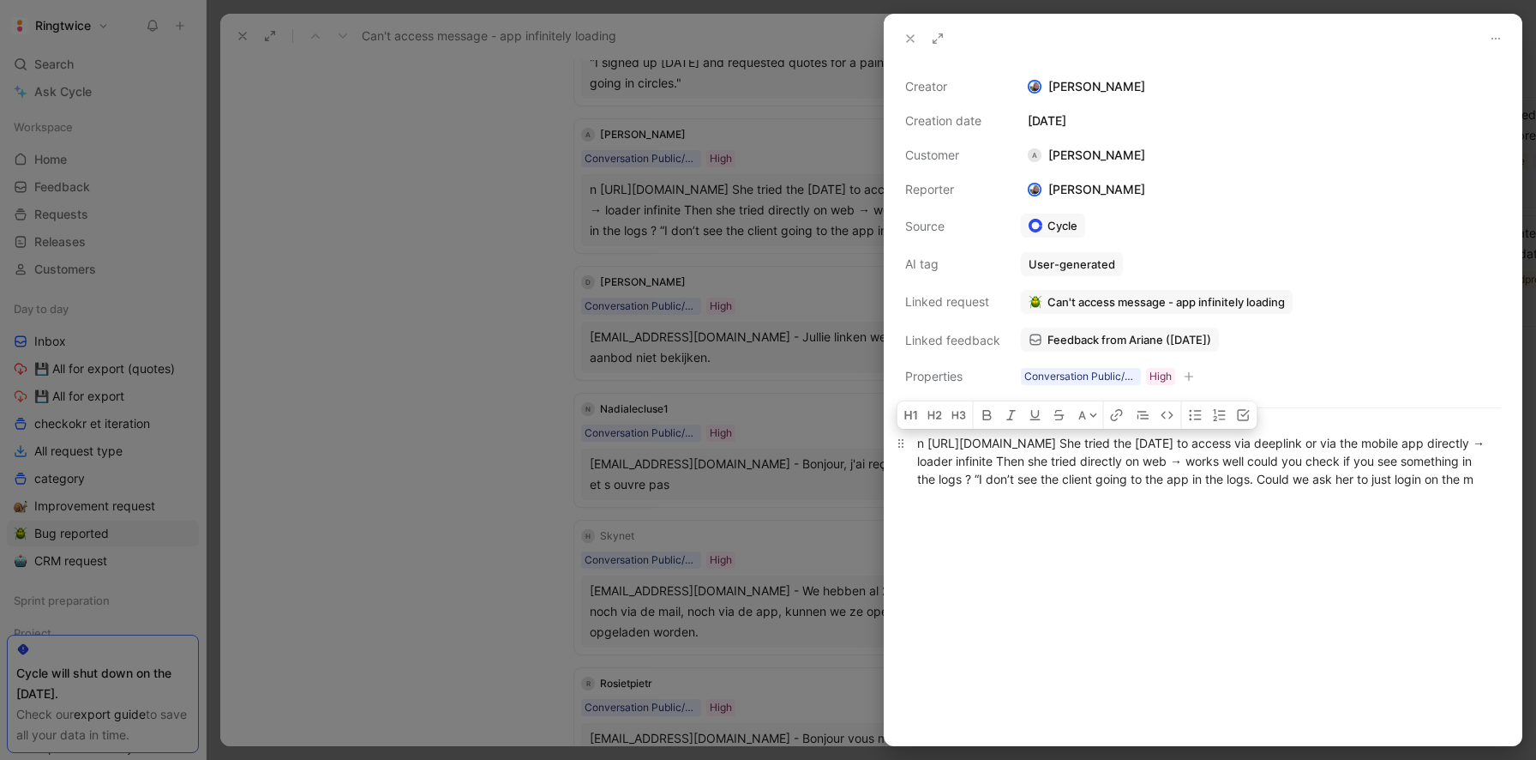
drag, startPoint x: 1226, startPoint y: 439, endPoint x: 929, endPoint y: 436, distance: 296.6
click at [929, 436] on div "n [URL][DOMAIN_NAME] She tried the [DATE] to access via deeplink or via the mob…" at bounding box center [1203, 461] width 572 height 54
copy div "[URL][DOMAIN_NAME]"
click at [735, 406] on div at bounding box center [768, 380] width 1536 height 760
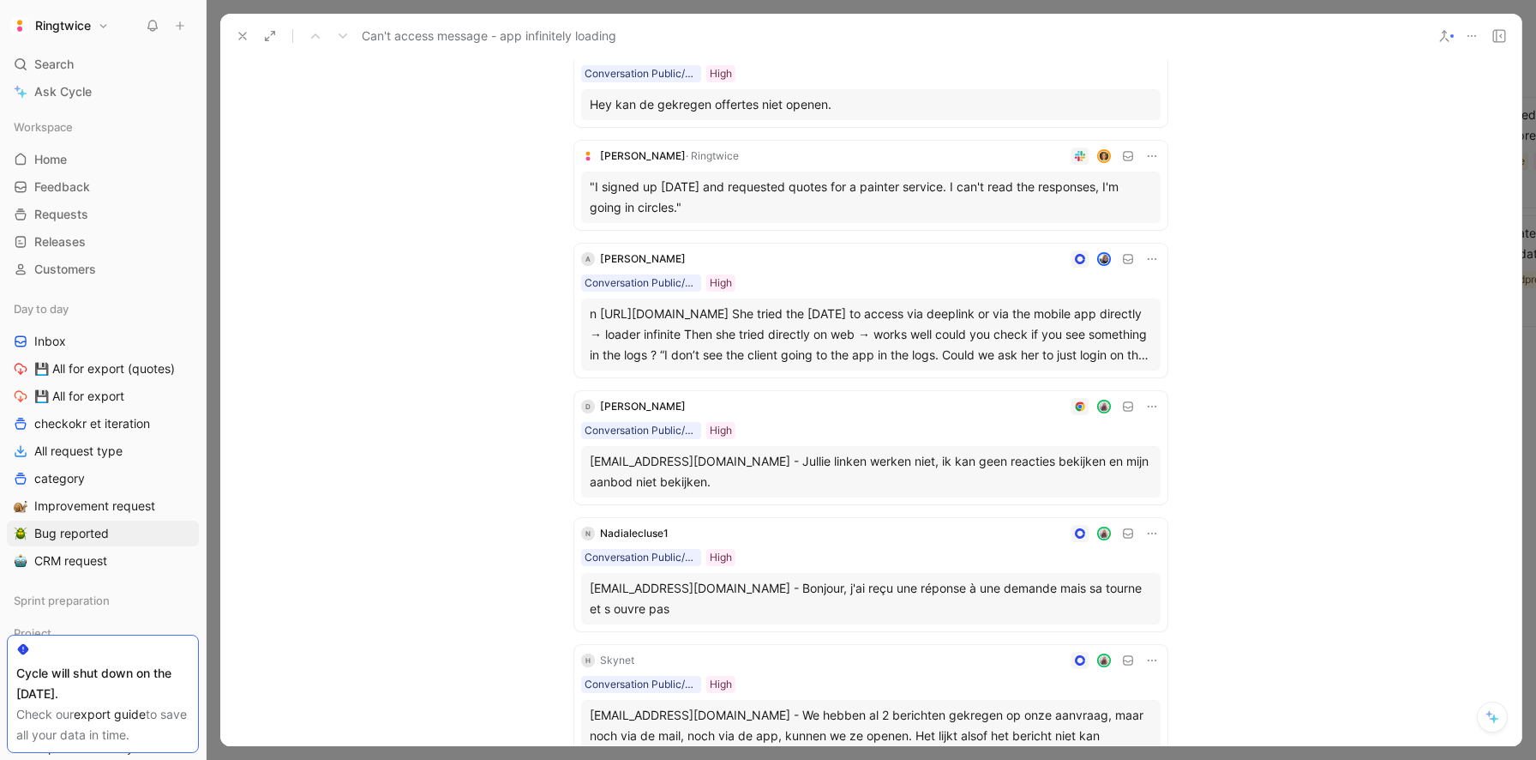
scroll to position [200, 0]
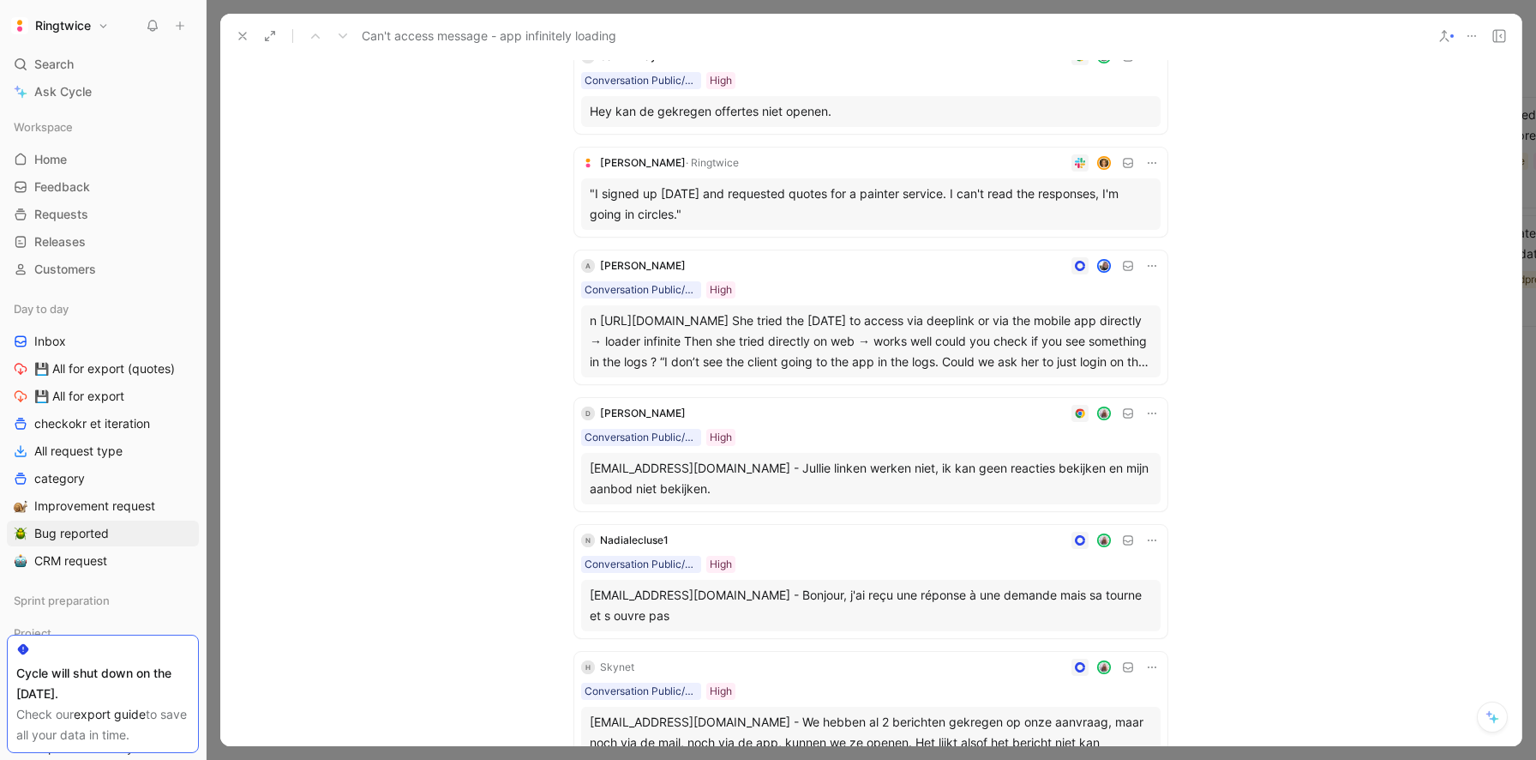
click at [788, 196] on div ""I signed up [DATE] and requested quotes for a painter service. I can't read th…" at bounding box center [871, 203] width 562 height 41
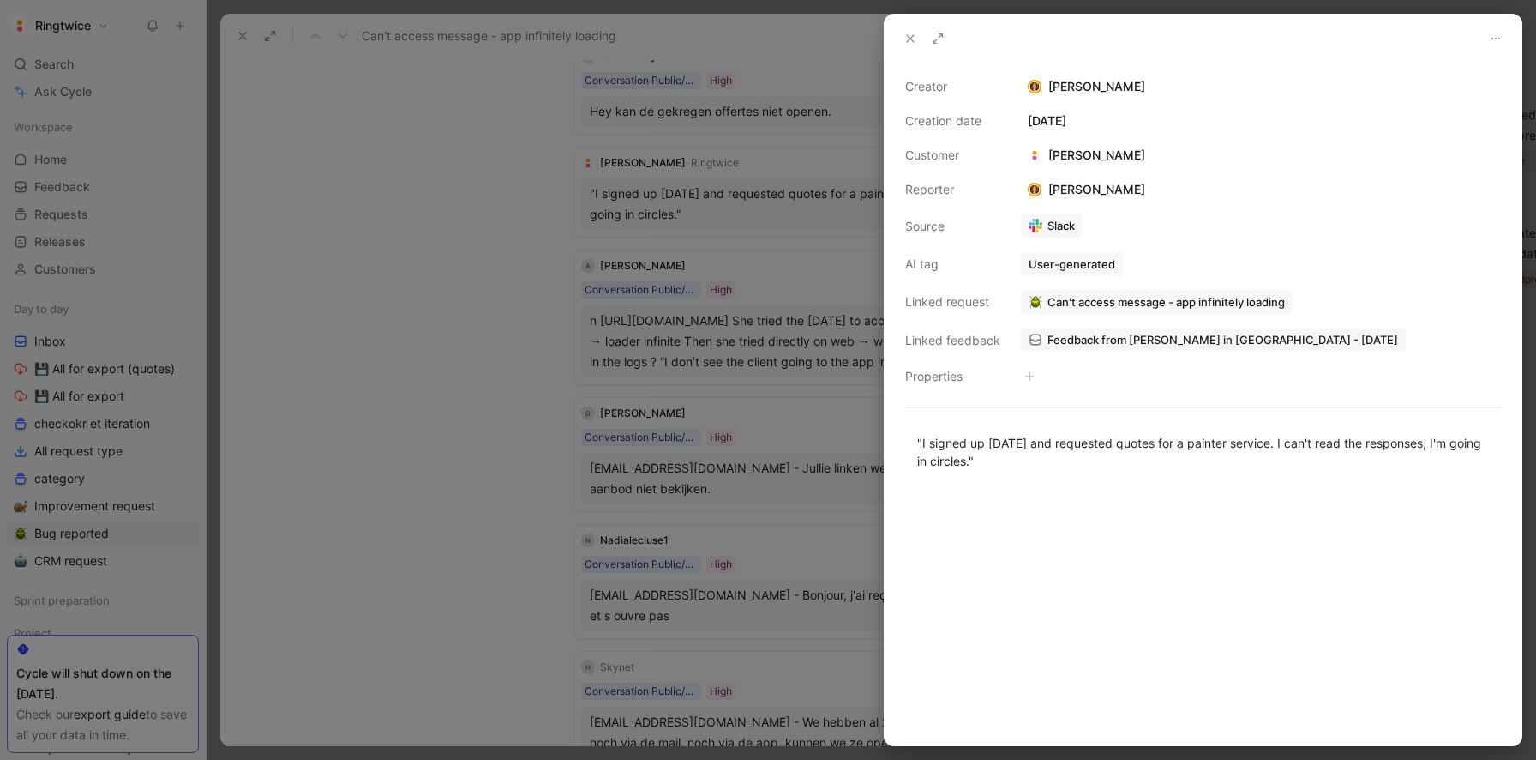
click at [1069, 151] on div "[PERSON_NAME]" at bounding box center [1086, 155] width 131 height 21
click at [1072, 340] on span "Feedback from [PERSON_NAME] in [GEOGRAPHIC_DATA] - [DATE]" at bounding box center [1223, 339] width 351 height 15
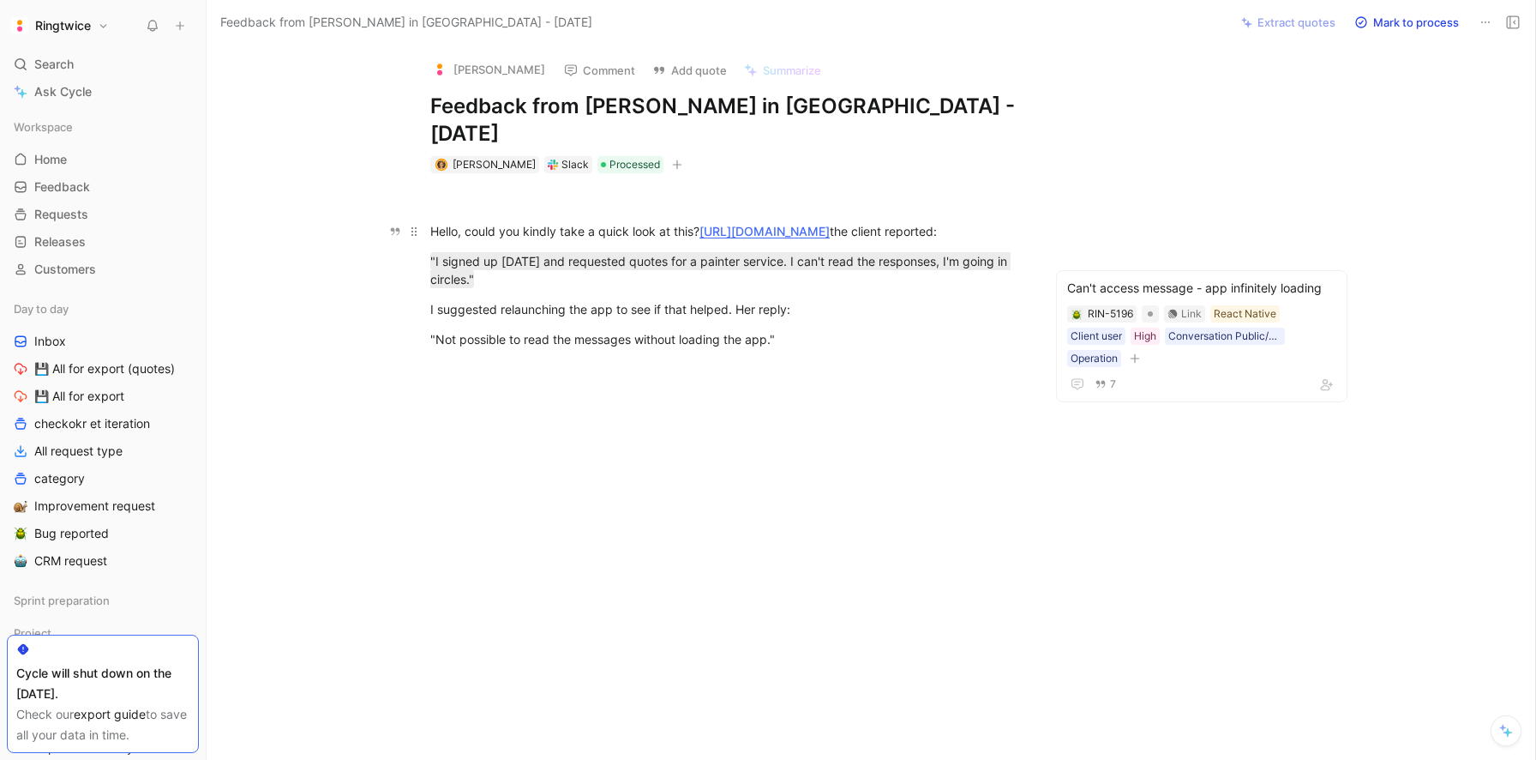
click at [830, 224] on link "[URL][DOMAIN_NAME]" at bounding box center [765, 231] width 130 height 15
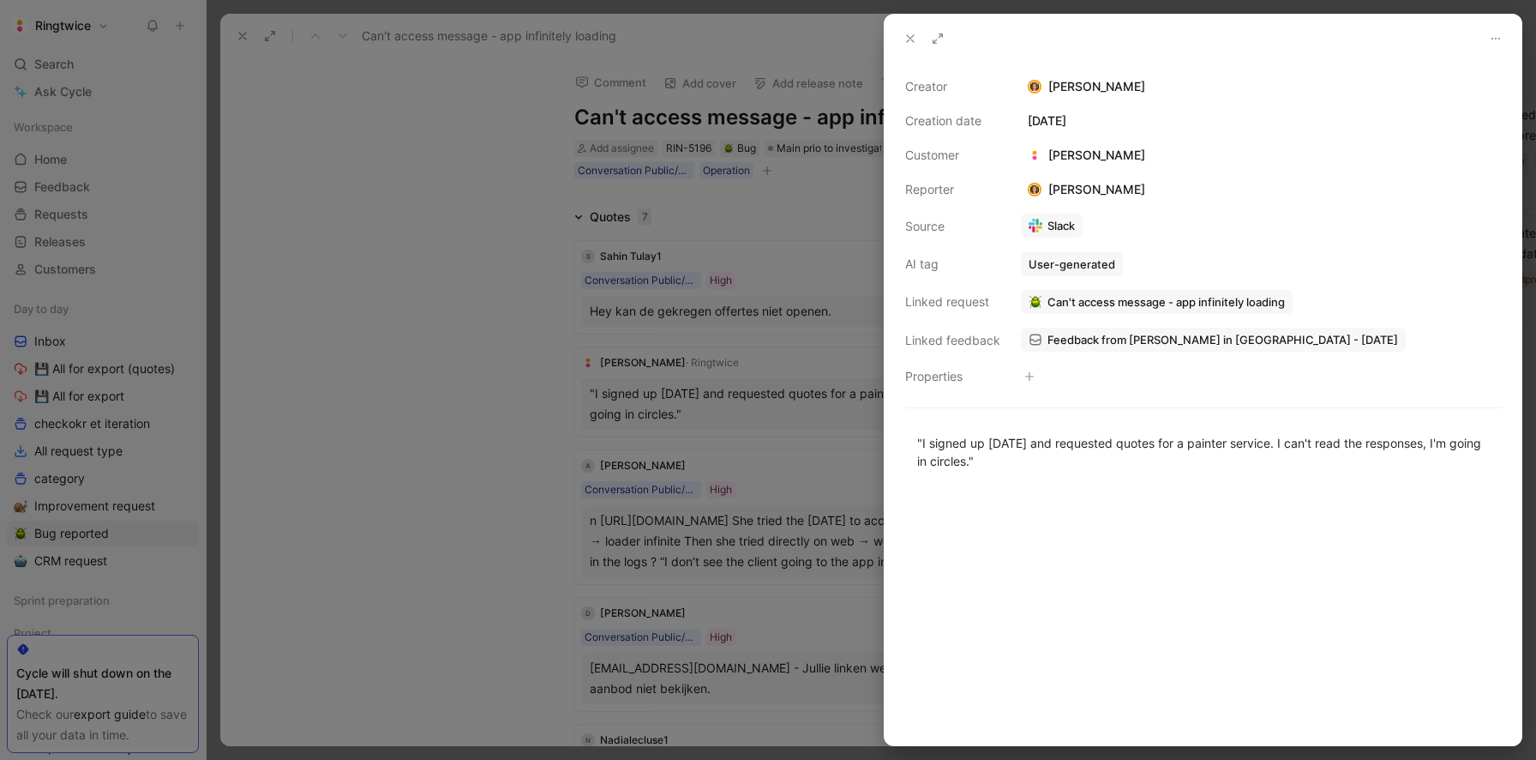
click at [909, 36] on use at bounding box center [910, 38] width 7 height 7
